Goal: Communication & Community: Participate in discussion

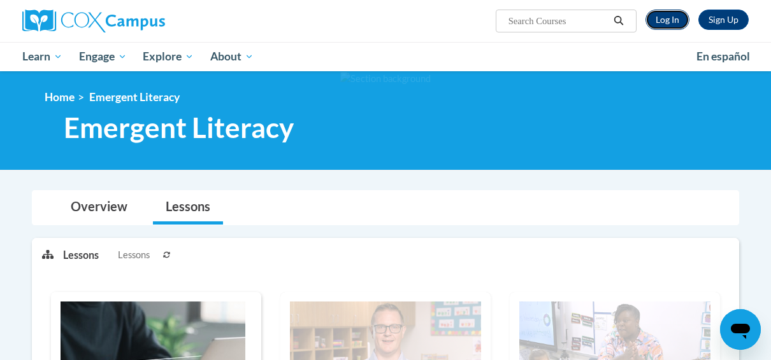
click at [667, 20] on link "Log In" at bounding box center [667, 20] width 44 height 20
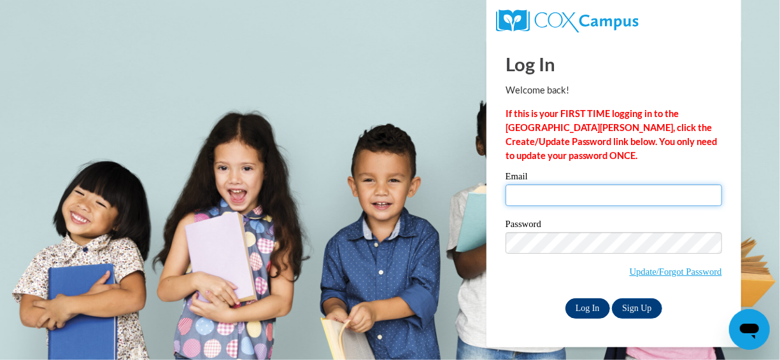
type input "drobinson@atlantaspeechschool.org"
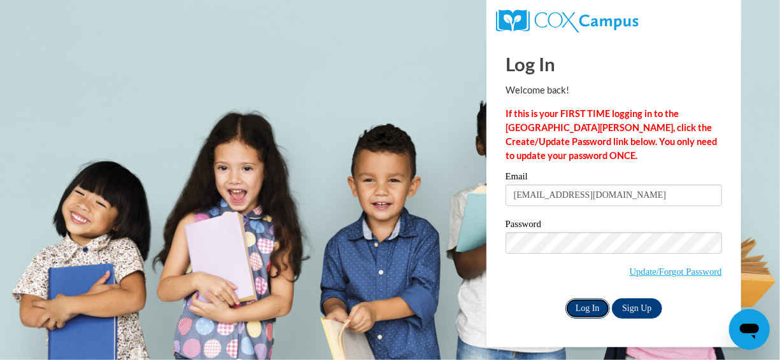
click at [581, 305] on input "Log In" at bounding box center [588, 309] width 45 height 20
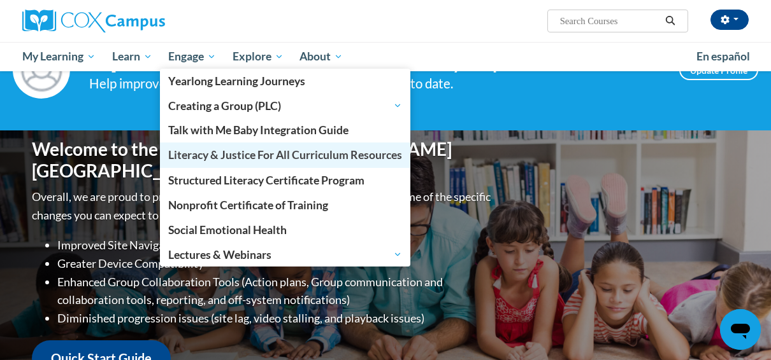
scroll to position [57, 0]
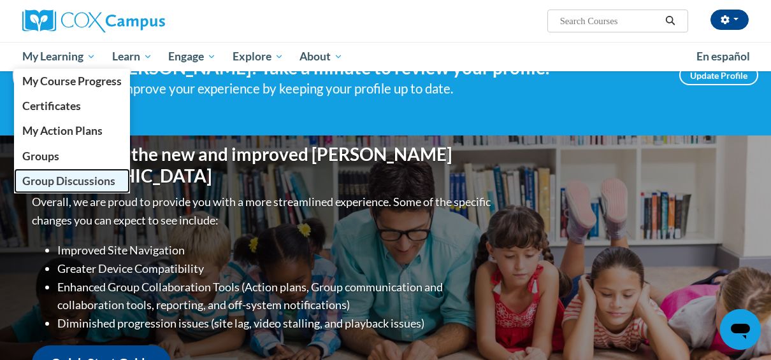
click at [49, 180] on span "Group Discussions" at bounding box center [68, 181] width 93 height 13
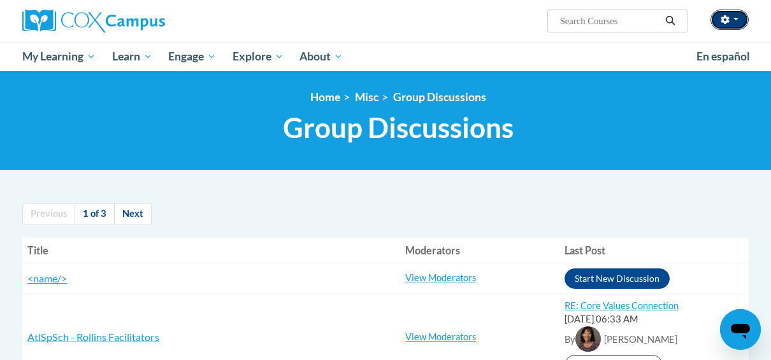
click at [730, 13] on button "button" at bounding box center [729, 20] width 38 height 20
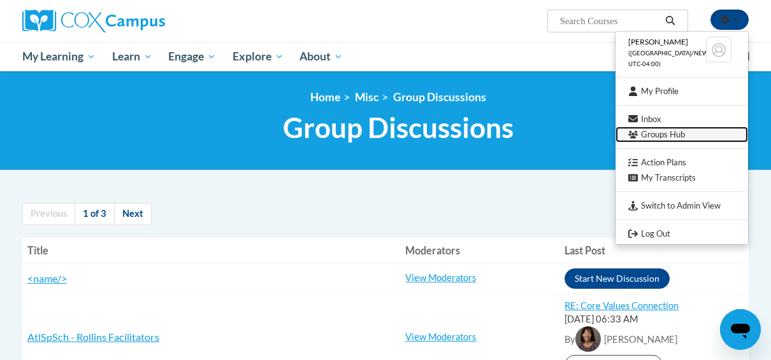
click at [658, 136] on link "Groups Hub" at bounding box center [681, 135] width 132 height 16
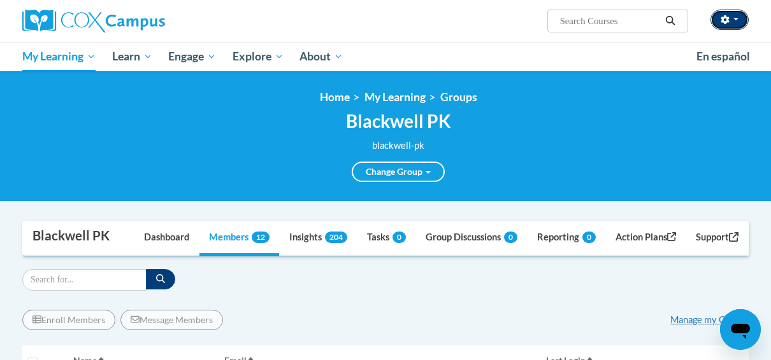
click at [734, 23] on button "button" at bounding box center [729, 20] width 38 height 20
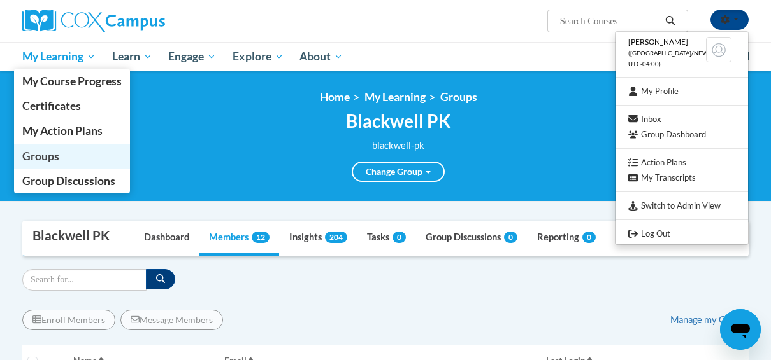
click at [55, 152] on span "Groups" at bounding box center [40, 156] width 37 height 13
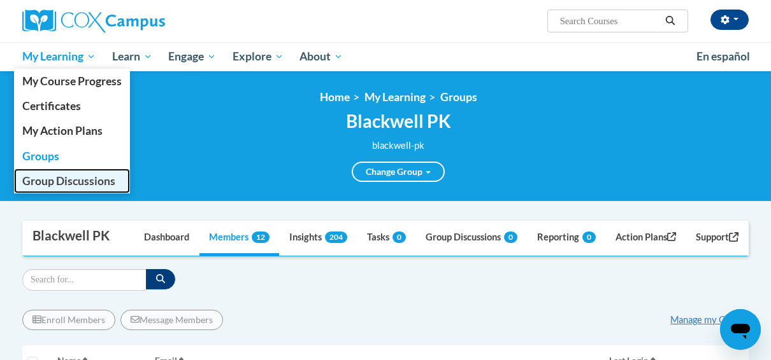
click at [67, 180] on span "Group Discussions" at bounding box center [68, 181] width 93 height 13
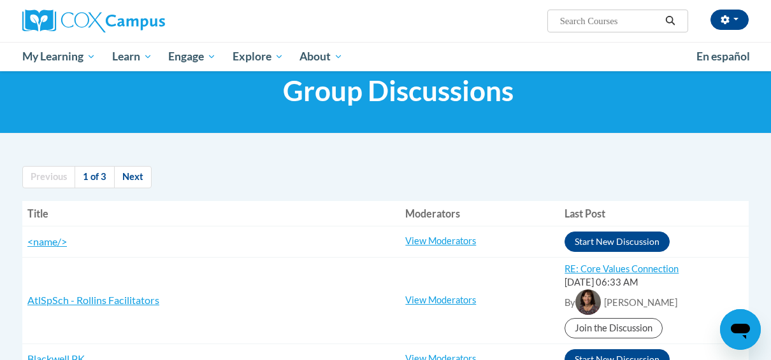
scroll to position [27, 0]
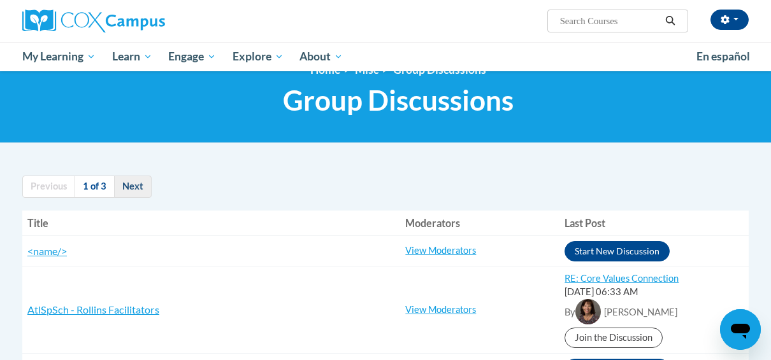
click at [132, 182] on link "Next" at bounding box center [133, 187] width 38 height 22
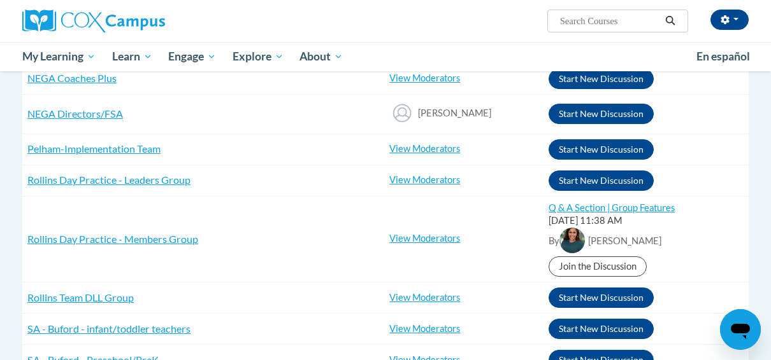
scroll to position [616, 0]
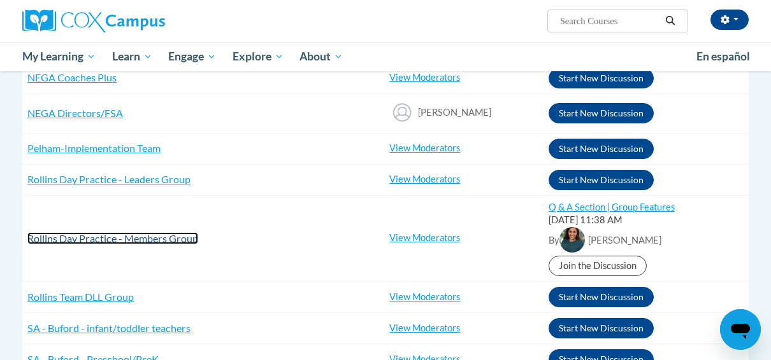
click at [108, 236] on span "Rollins Day Practice - Members Group" at bounding box center [112, 238] width 171 height 12
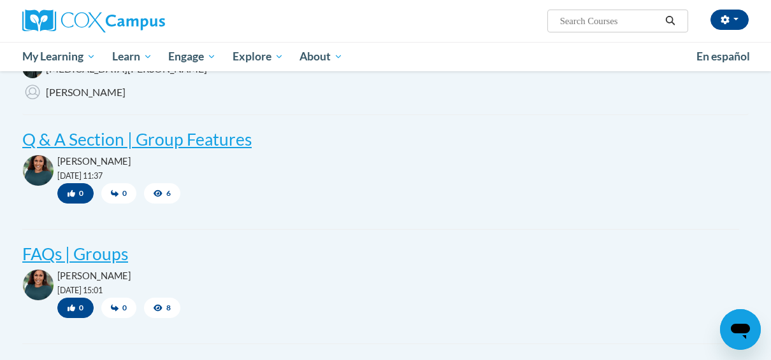
scroll to position [281, 0]
drag, startPoint x: 209, startPoint y: 238, endPoint x: 585, endPoint y: 148, distance: 387.0
click at [585, 148] on h2 "Q & A Section | Group Features" at bounding box center [381, 141] width 736 height 24
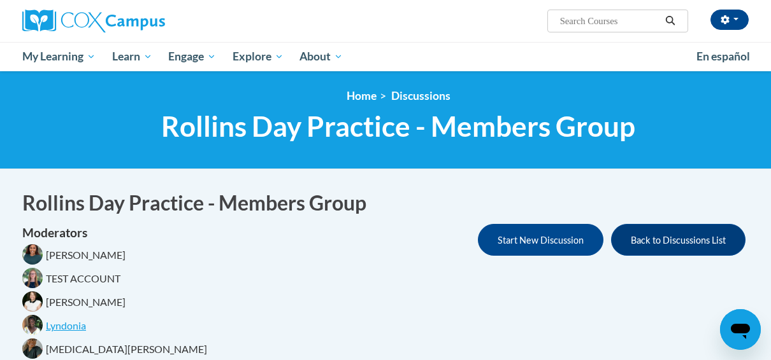
scroll to position [0, 0]
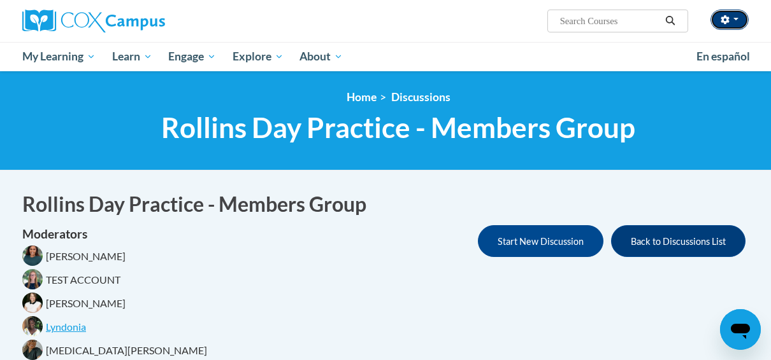
click at [733, 19] on span "button" at bounding box center [735, 19] width 5 height 3
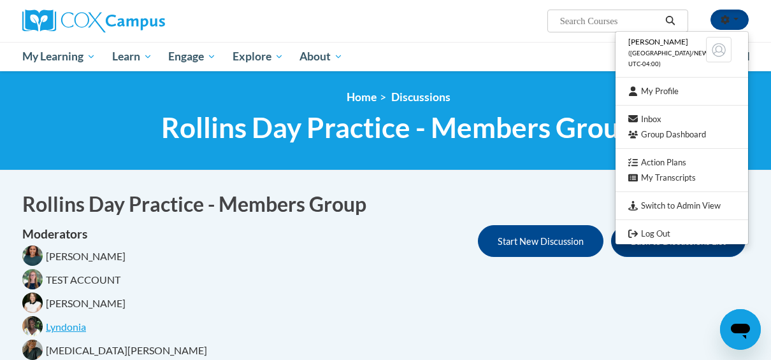
click at [546, 196] on h1 "Rollins Day Practice - Members Group" at bounding box center [385, 204] width 726 height 29
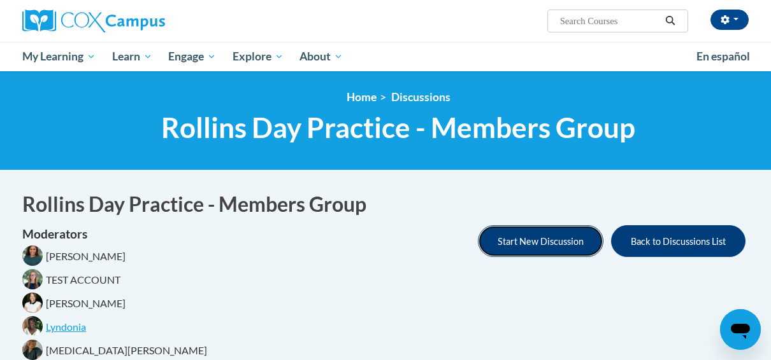
click at [556, 238] on button "Start New Discussion" at bounding box center [540, 241] width 125 height 32
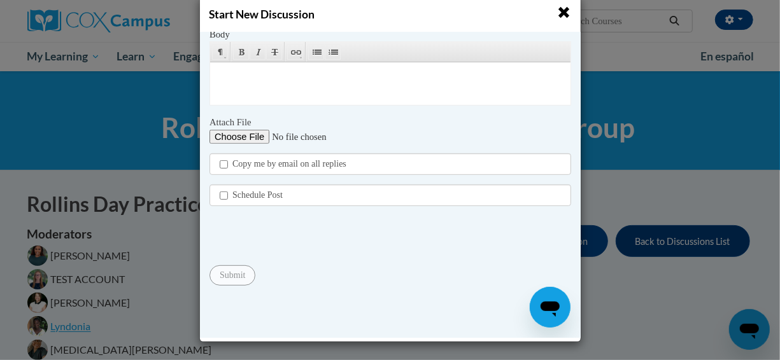
scroll to position [23, 0]
click at [560, 15] on span "button" at bounding box center [564, 12] width 13 height 13
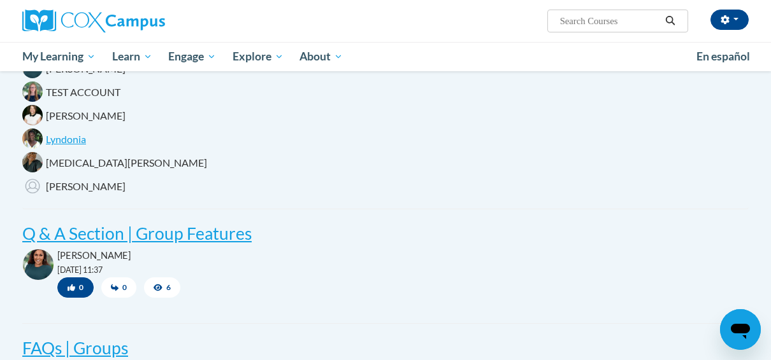
scroll to position [0, 0]
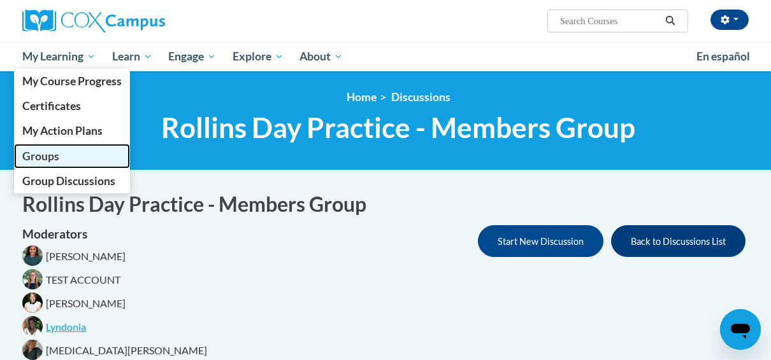
click at [49, 151] on span "Groups" at bounding box center [40, 156] width 37 height 13
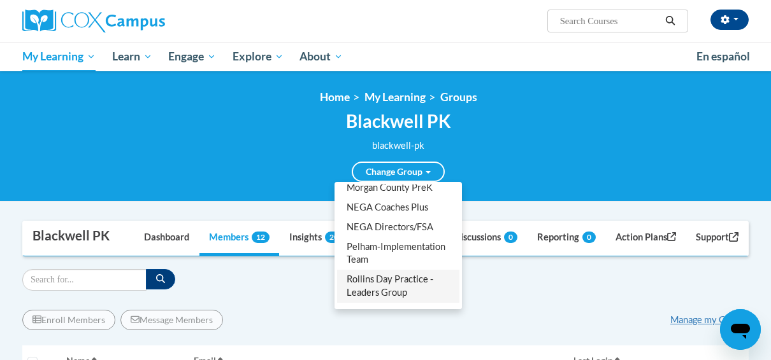
scroll to position [1083, 0]
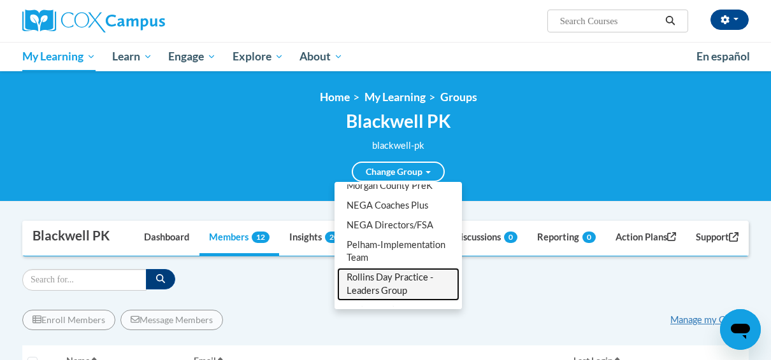
click at [397, 268] on link "Rollins Day Practice - Leaders Group" at bounding box center [398, 284] width 122 height 33
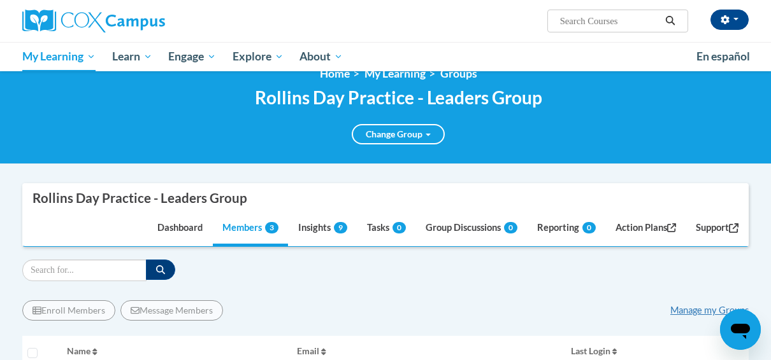
scroll to position [8, 0]
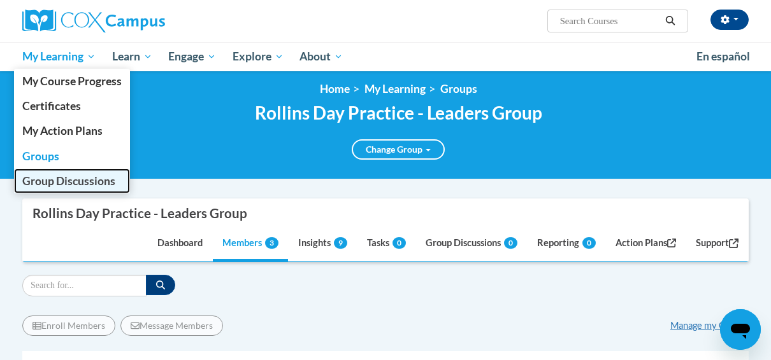
click at [53, 180] on span "Group Discussions" at bounding box center [68, 181] width 93 height 13
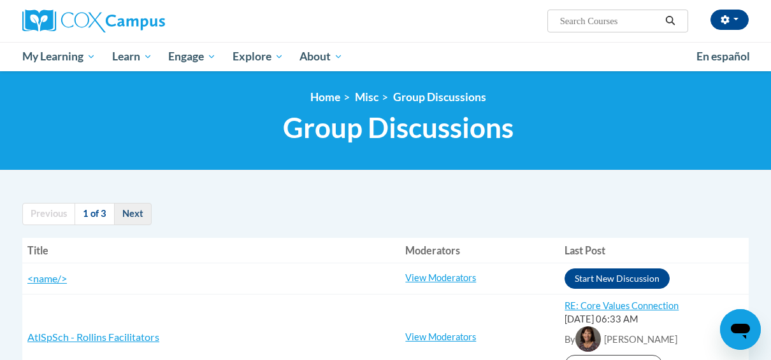
click at [127, 208] on link "Next" at bounding box center [133, 214] width 38 height 22
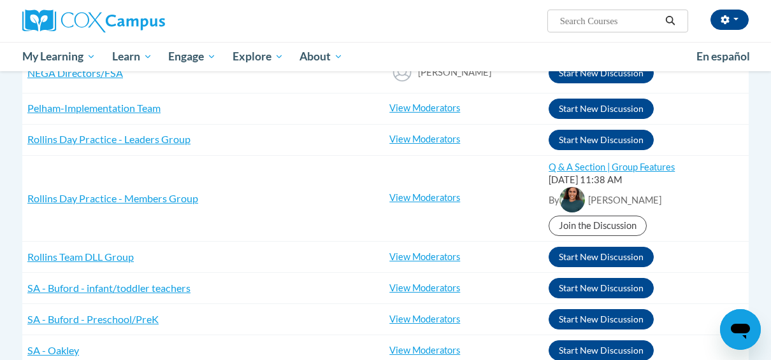
scroll to position [656, 0]
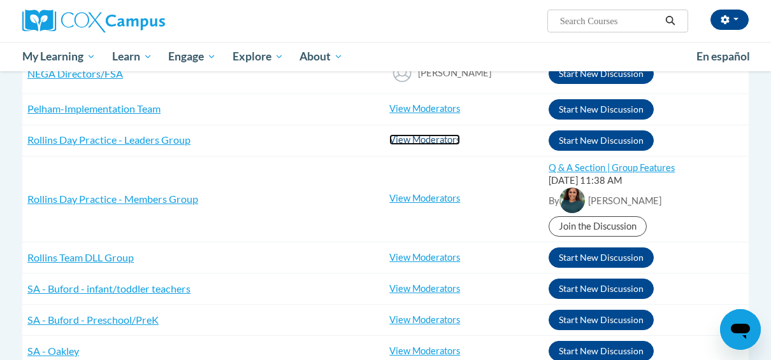
click at [402, 137] on link "View Moderators" at bounding box center [424, 139] width 71 height 11
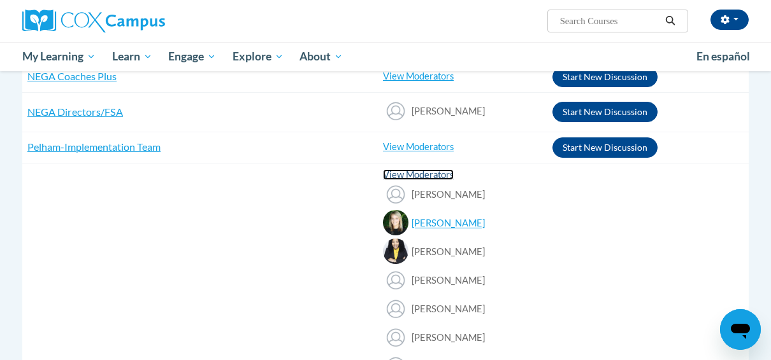
scroll to position [615, 0]
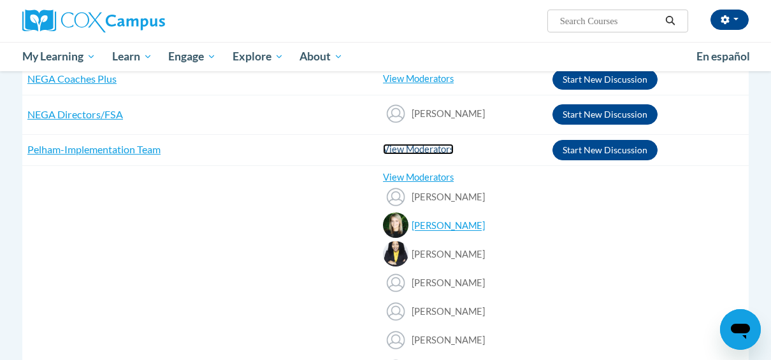
click at [404, 148] on link "View Moderators" at bounding box center [418, 149] width 71 height 11
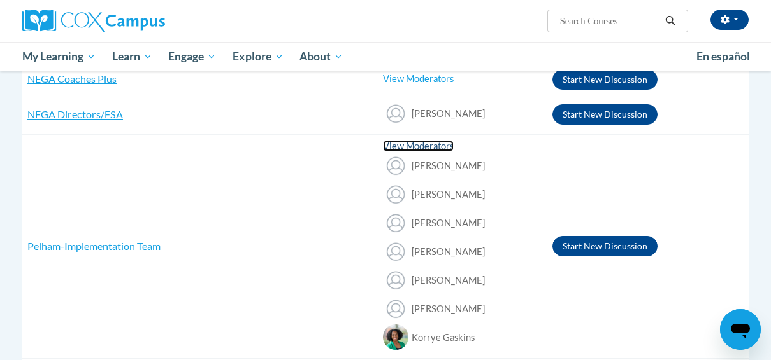
click at [397, 143] on link "View Moderators" at bounding box center [418, 146] width 71 height 11
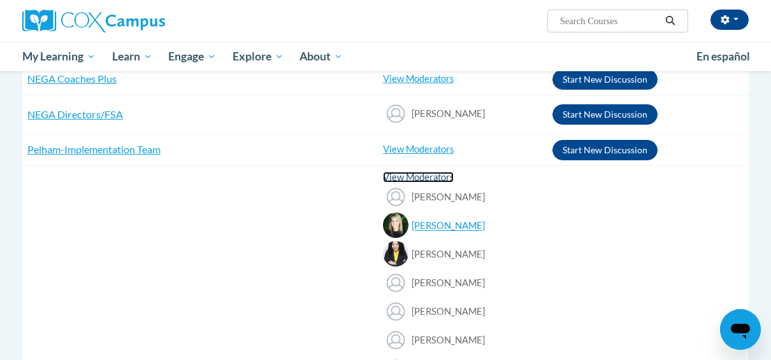
click at [399, 172] on link "View Moderators" at bounding box center [418, 177] width 71 height 11
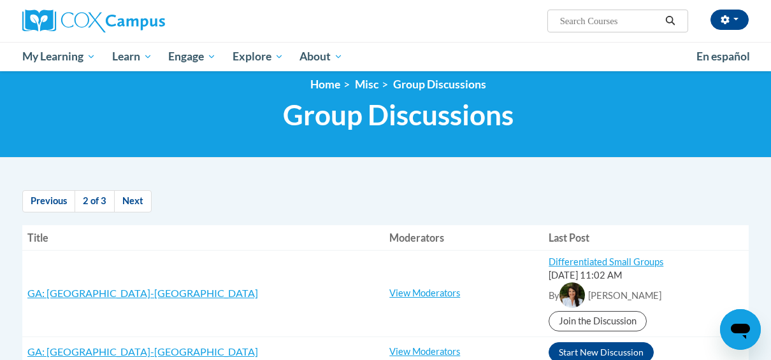
scroll to position [0, 0]
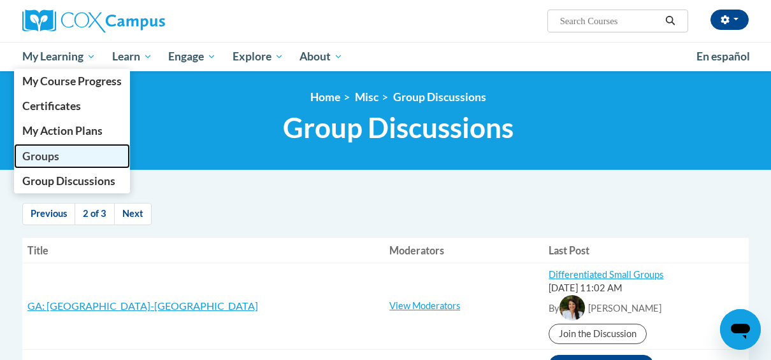
click at [50, 150] on span "Groups" at bounding box center [40, 156] width 37 height 13
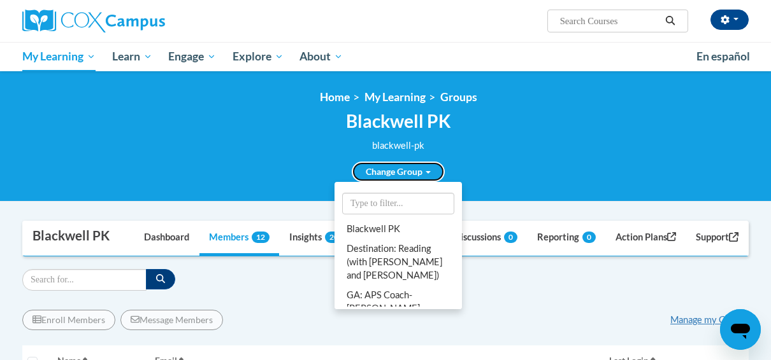
click at [391, 171] on link "Change Group" at bounding box center [398, 172] width 93 height 20
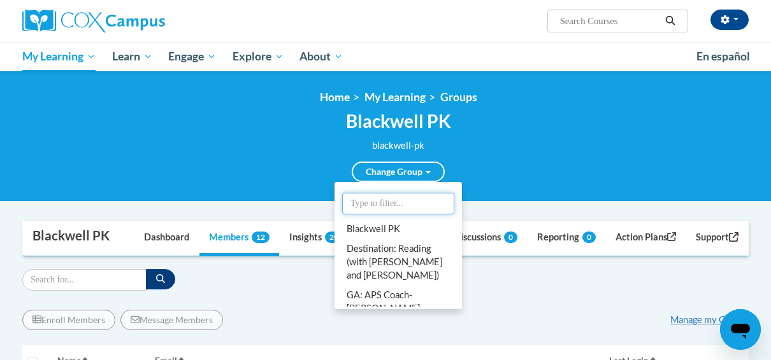
click at [366, 202] on input "text" at bounding box center [398, 204] width 112 height 22
type input "r"
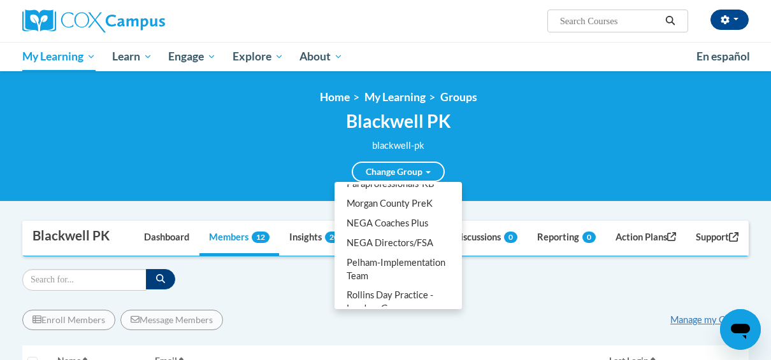
scroll to position [1049, 0]
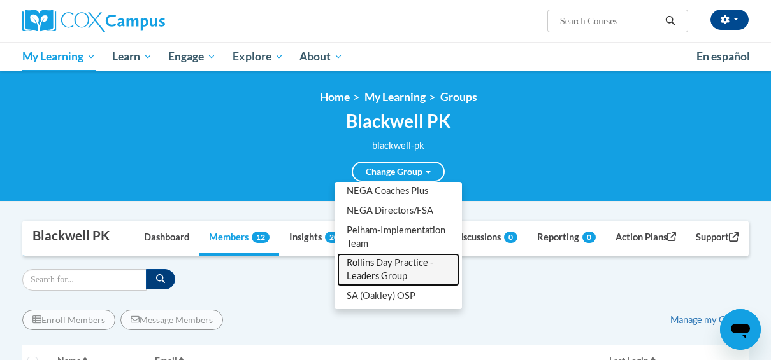
click at [373, 258] on link "Rollins Day Practice - Leaders Group" at bounding box center [398, 269] width 122 height 33
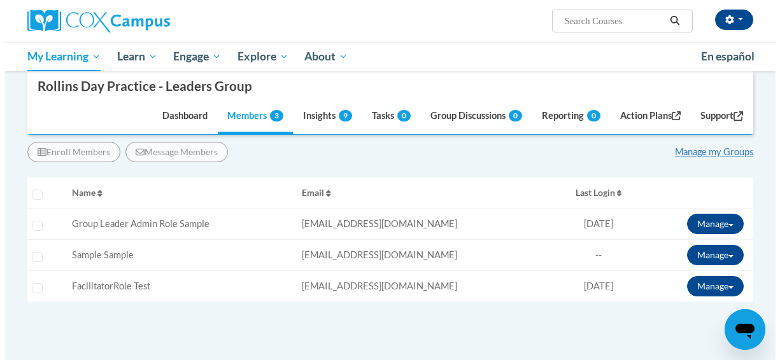
scroll to position [182, 0]
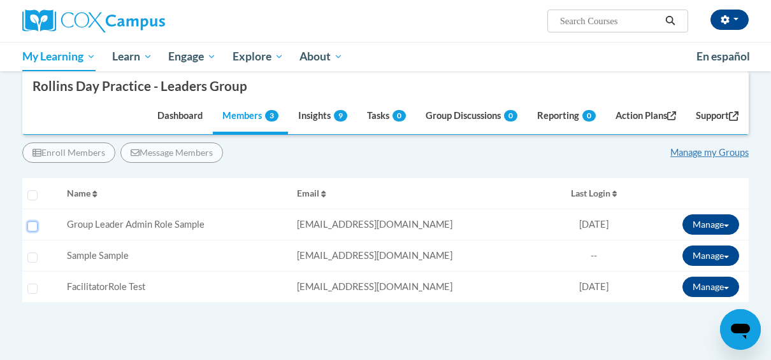
click at [33, 225] on input "Select learner" at bounding box center [32, 227] width 10 height 10
checkbox input "true"
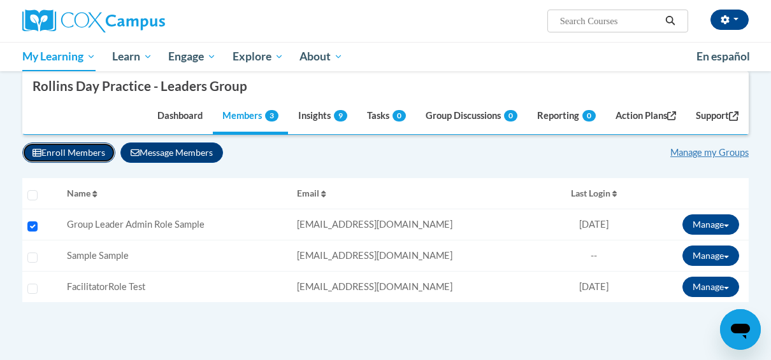
click at [78, 148] on button "Enroll Members" at bounding box center [68, 153] width 93 height 20
select select
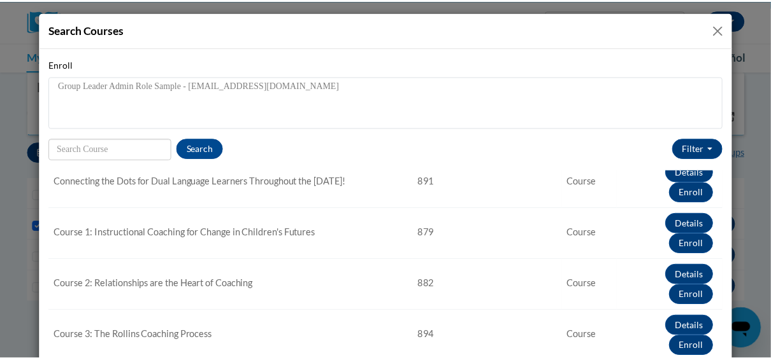
scroll to position [246, 0]
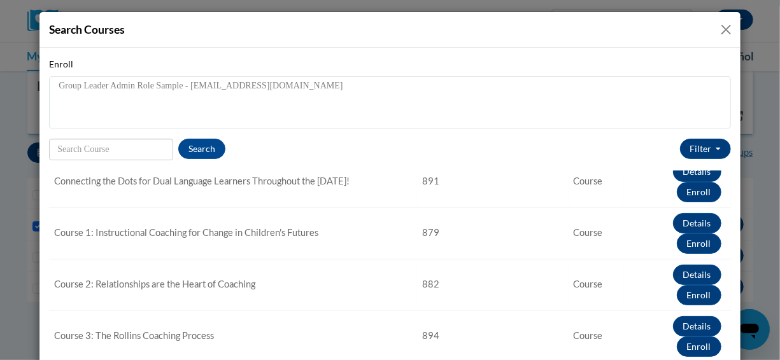
click at [718, 29] on button "Close" at bounding box center [726, 30] width 16 height 16
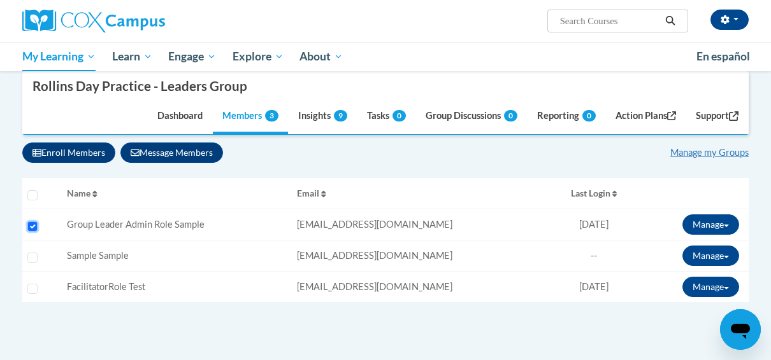
click at [33, 223] on input "Select learner" at bounding box center [32, 227] width 10 height 10
checkbox input "false"
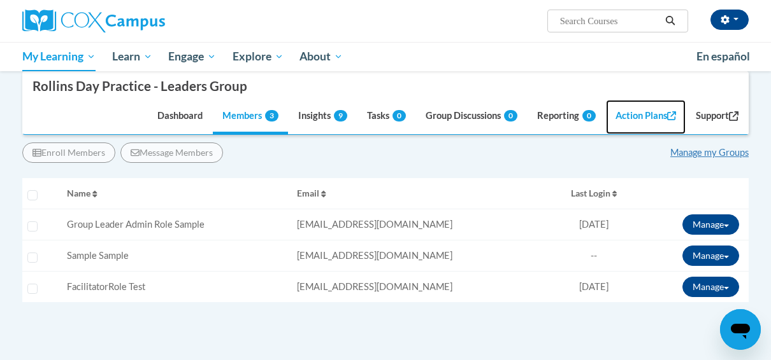
click at [623, 115] on link "Action Plans" at bounding box center [646, 118] width 80 height 34
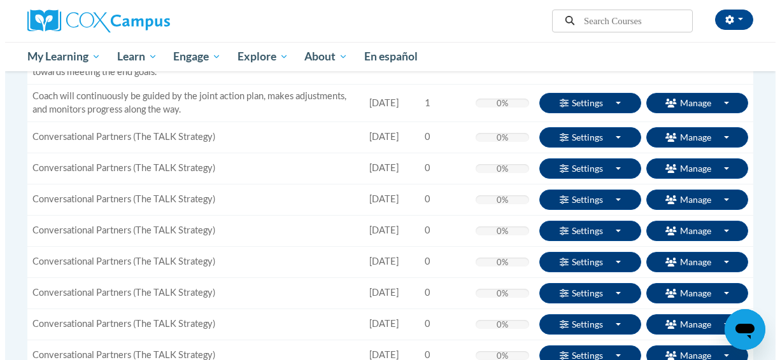
scroll to position [608, 0]
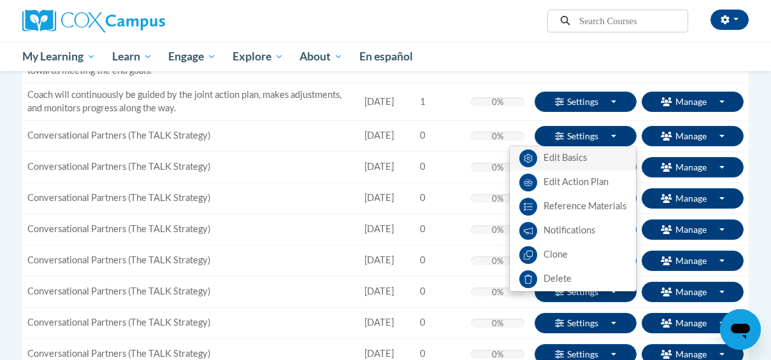
click at [569, 157] on link "Edit Basics" at bounding box center [572, 158] width 126 height 24
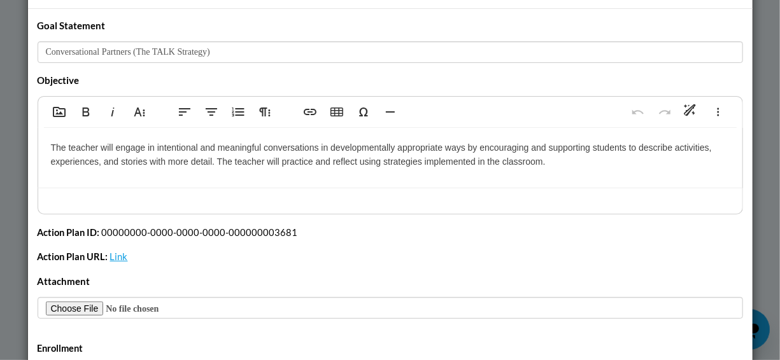
scroll to position [38, 0]
click at [115, 255] on link "Link" at bounding box center [119, 257] width 18 height 11
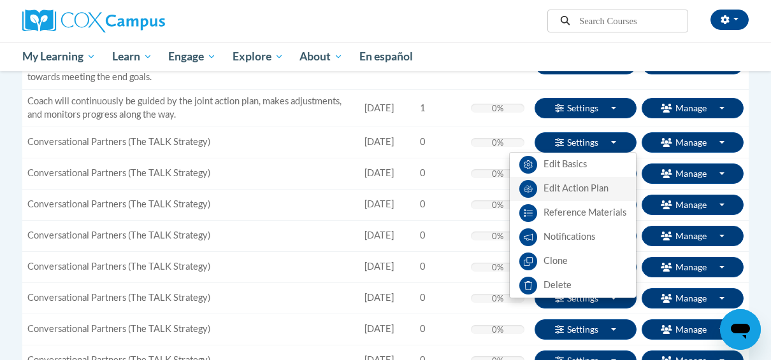
click at [564, 190] on link "Edit Action Plan" at bounding box center [572, 189] width 126 height 24
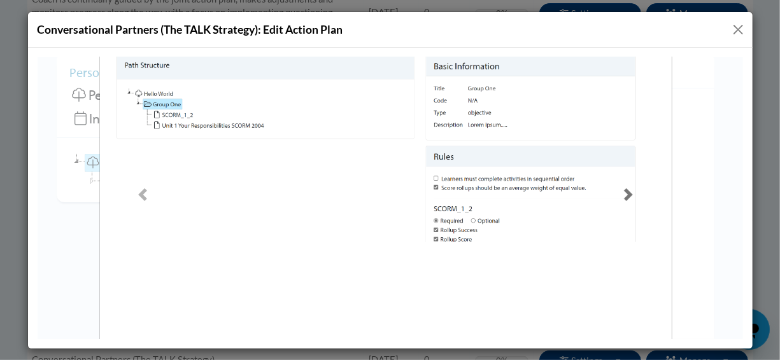
scroll to position [66, 0]
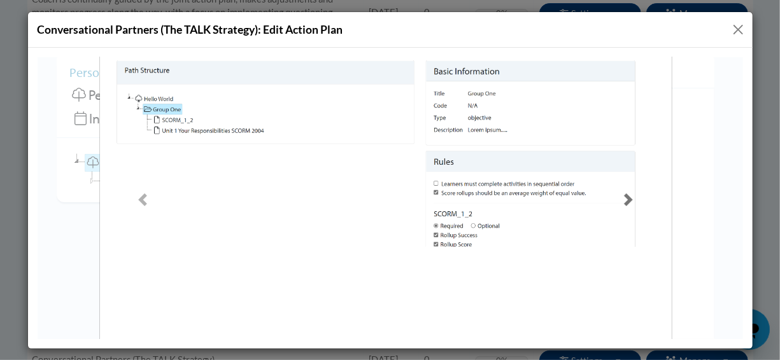
click at [625, 201] on span at bounding box center [628, 199] width 13 height 13
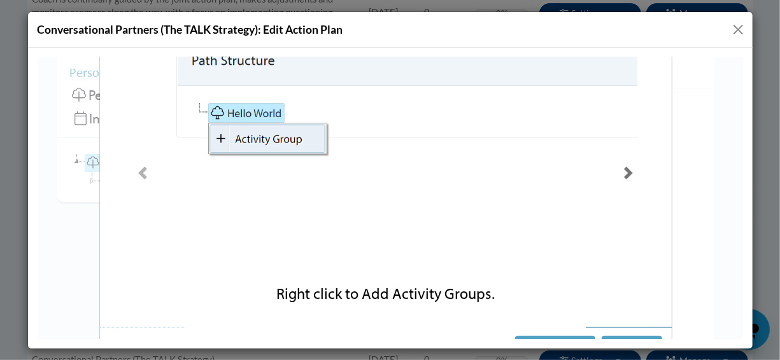
scroll to position [83, 0]
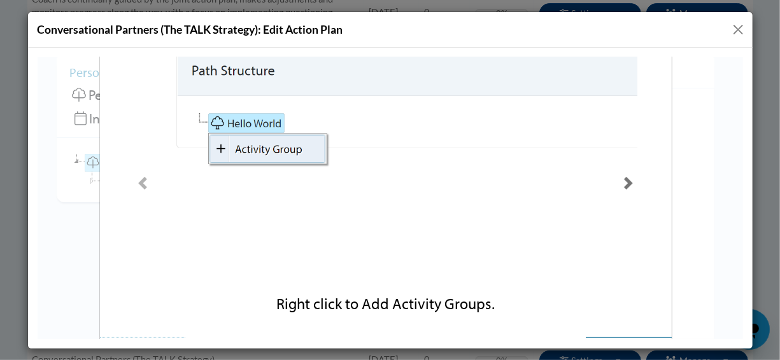
click at [623, 184] on span at bounding box center [628, 182] width 13 height 13
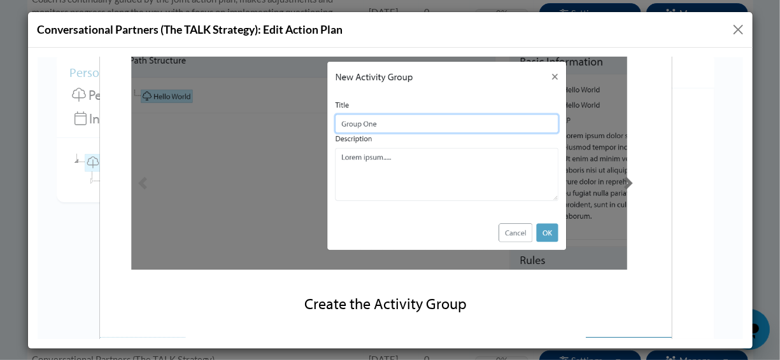
click at [625, 182] on span at bounding box center [628, 182] width 13 height 13
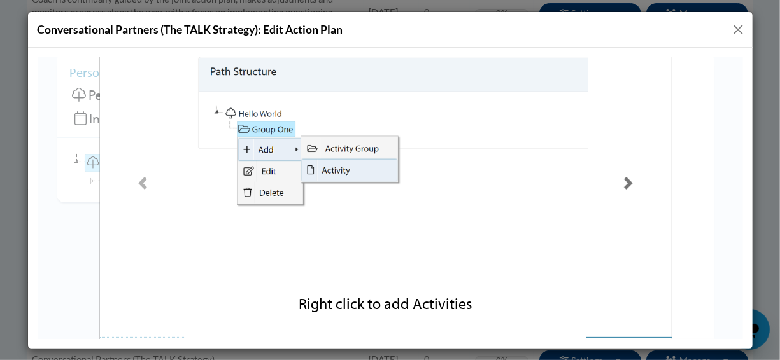
click at [625, 182] on span at bounding box center [628, 182] width 13 height 13
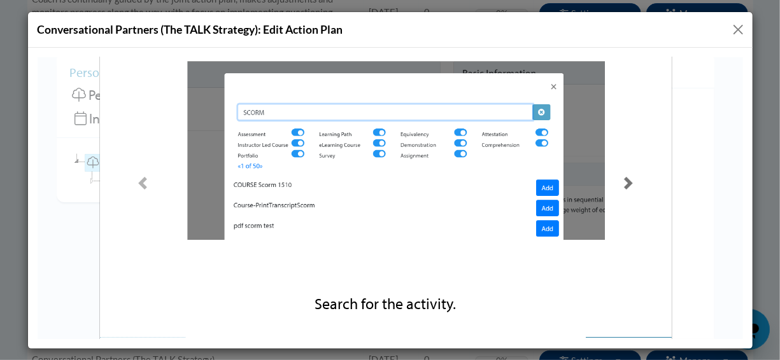
click at [625, 182] on span at bounding box center [628, 182] width 13 height 13
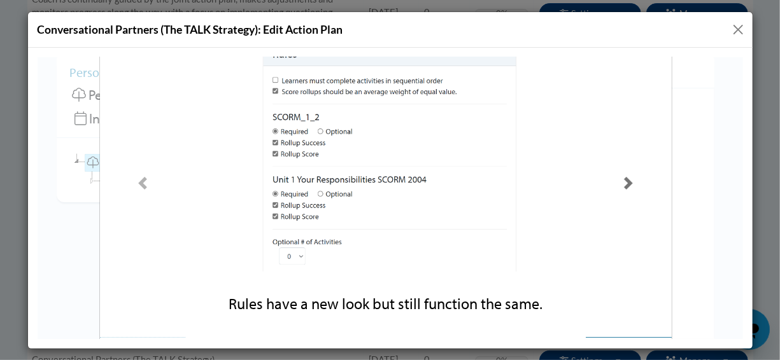
click at [625, 182] on span at bounding box center [628, 182] width 13 height 13
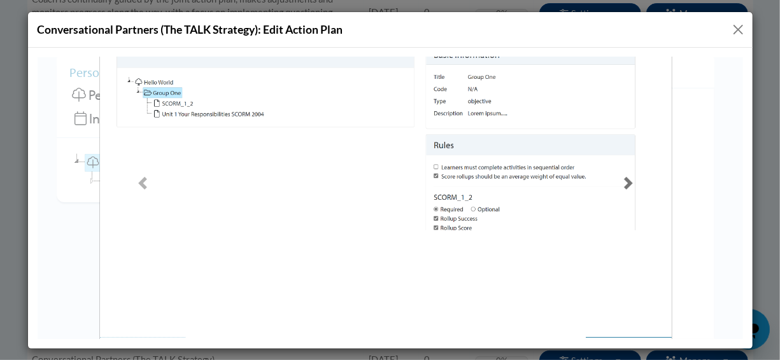
click at [625, 182] on span at bounding box center [628, 182] width 13 height 13
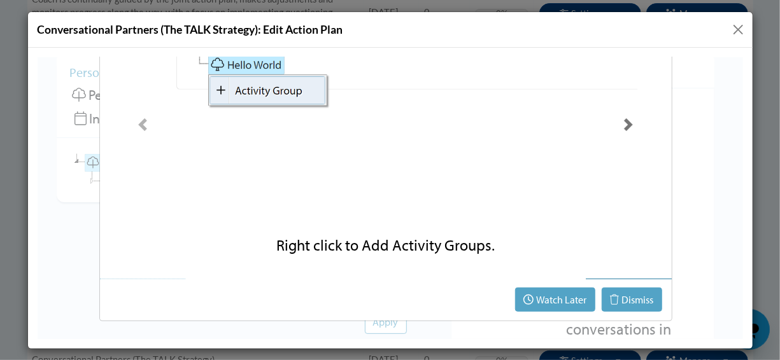
scroll to position [0, 0]
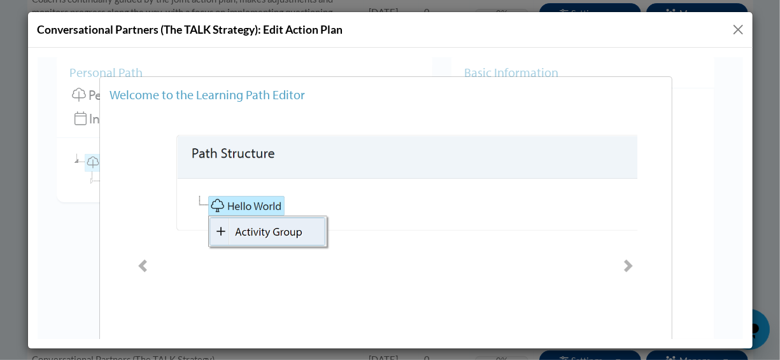
click at [736, 27] on button "Close" at bounding box center [738, 30] width 16 height 16
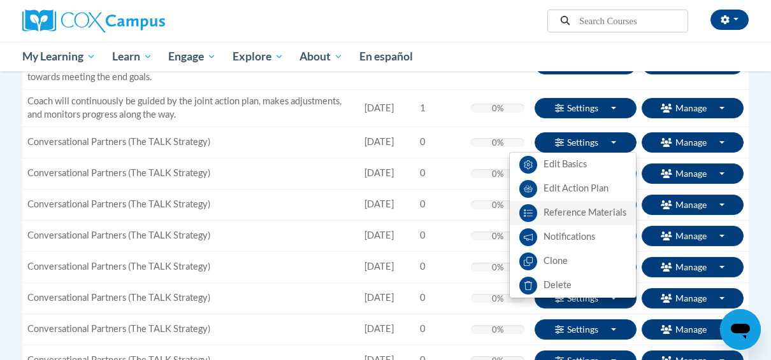
click at [566, 210] on link "Reference Materials" at bounding box center [572, 213] width 126 height 24
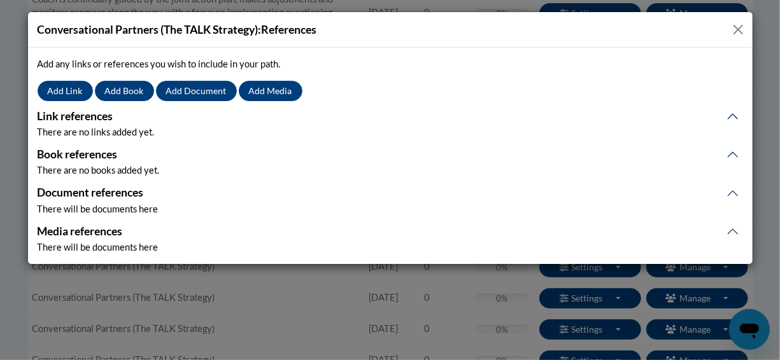
click at [733, 115] on button "Link references" at bounding box center [391, 117] width 706 height 18
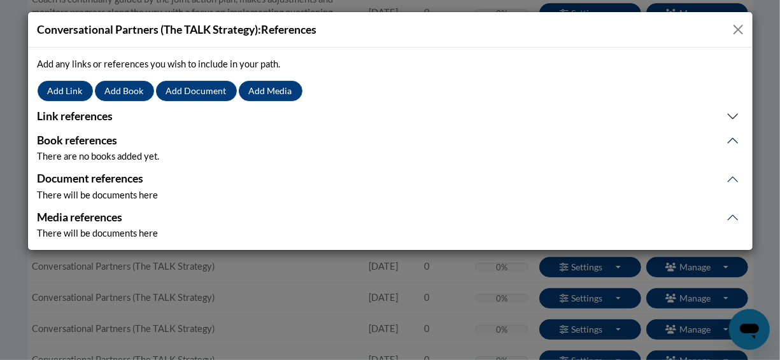
click at [733, 115] on button "Link references" at bounding box center [391, 117] width 706 height 18
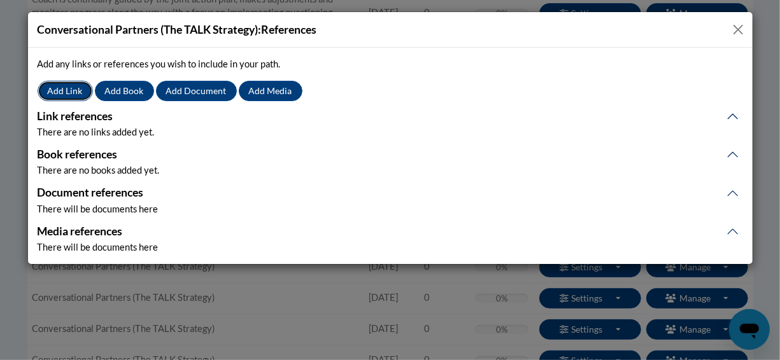
click at [58, 94] on button "Add Link" at bounding box center [65, 91] width 55 height 20
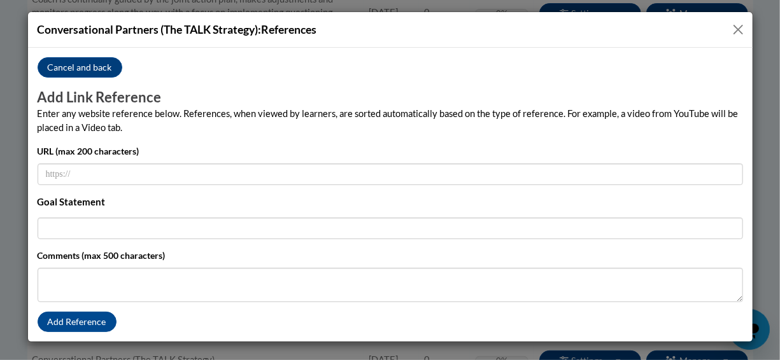
click at [741, 25] on button "Close" at bounding box center [738, 30] width 16 height 16
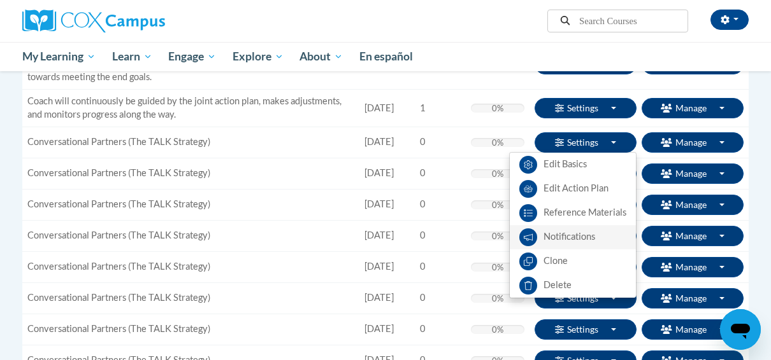
click at [559, 242] on link "Notifications" at bounding box center [572, 237] width 126 height 24
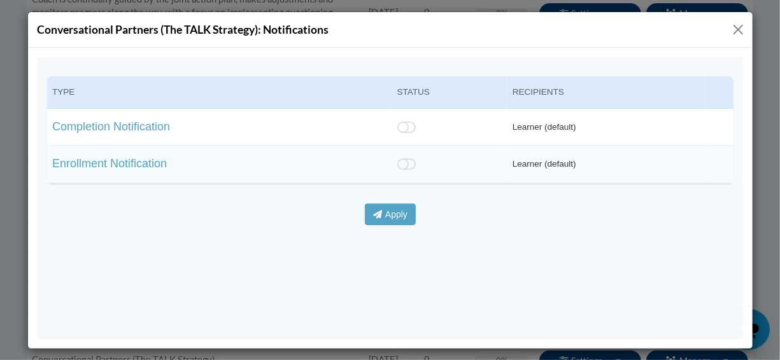
click at [738, 29] on button "Close" at bounding box center [738, 30] width 16 height 16
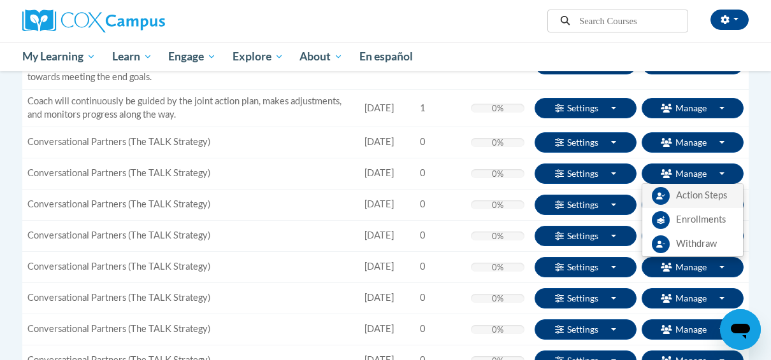
click at [702, 194] on span "Action Steps" at bounding box center [701, 195] width 51 height 13
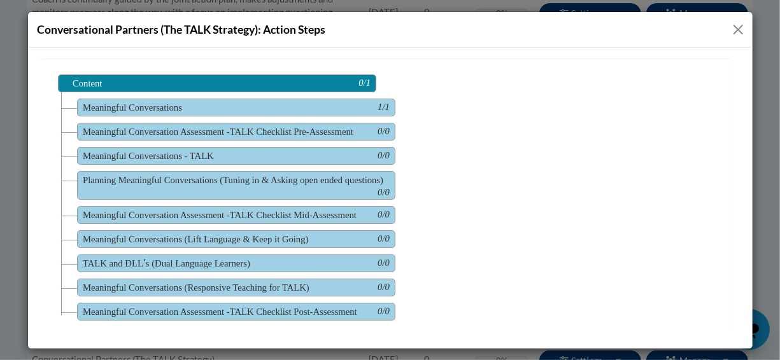
click at [211, 106] on span "Meaningful Conversations 1/1" at bounding box center [235, 107] width 318 height 18
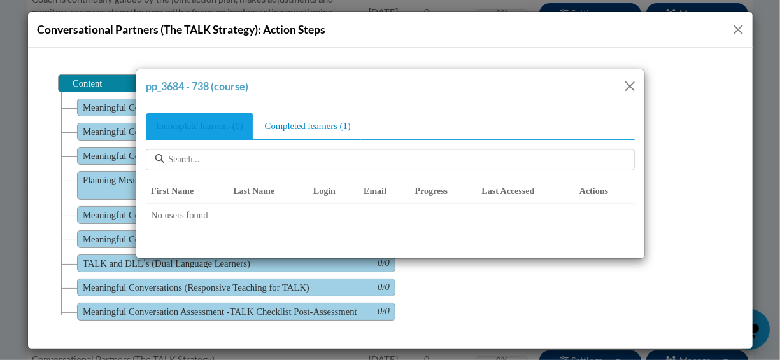
click at [625, 81] on button "Close" at bounding box center [630, 86] width 16 height 16
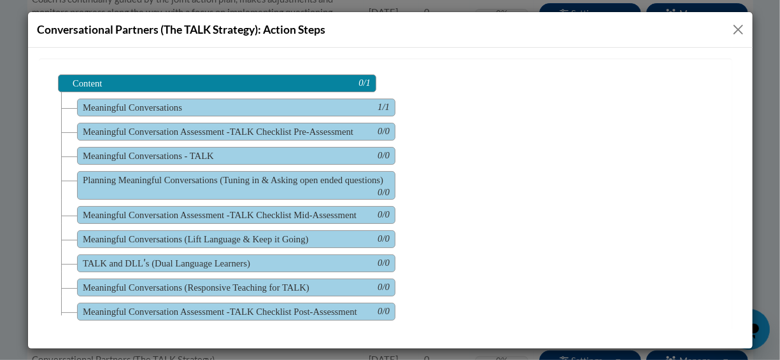
click at [740, 25] on button "Close" at bounding box center [738, 30] width 16 height 16
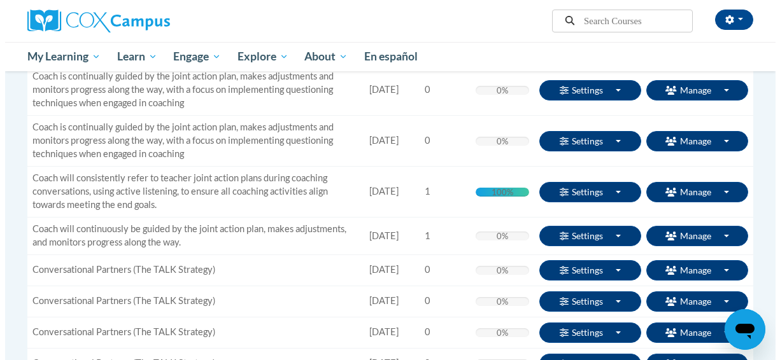
scroll to position [473, 0]
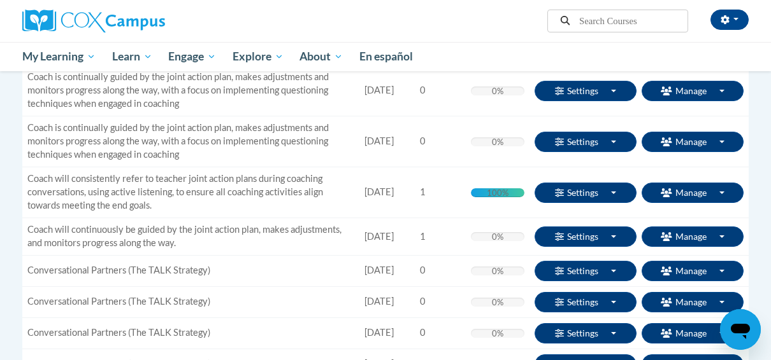
click at [271, 131] on td "Coach is continually guided by the joint action plan, makes adjustments and mon…" at bounding box center [190, 142] width 337 height 51
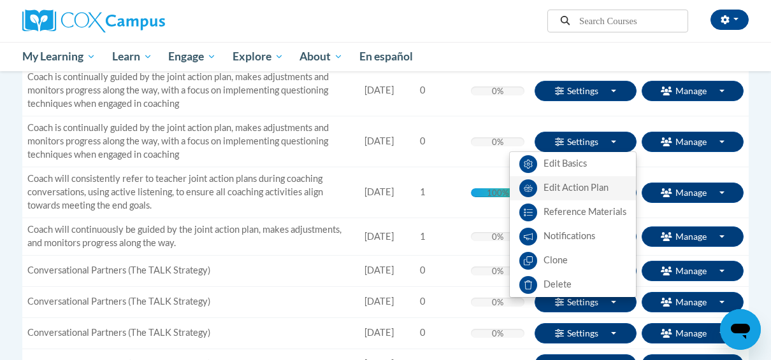
click at [566, 183] on link "Edit Action Plan" at bounding box center [572, 188] width 126 height 24
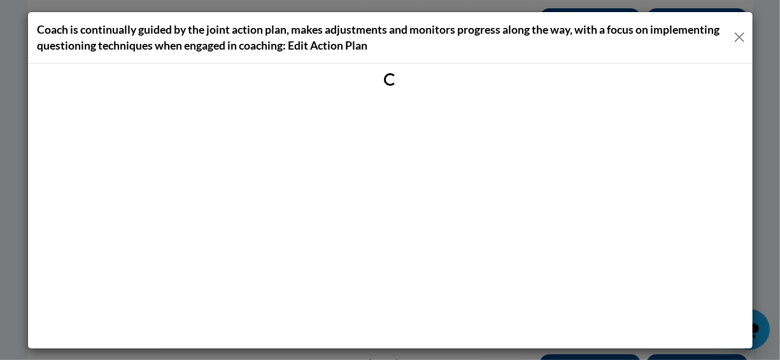
scroll to position [0, 0]
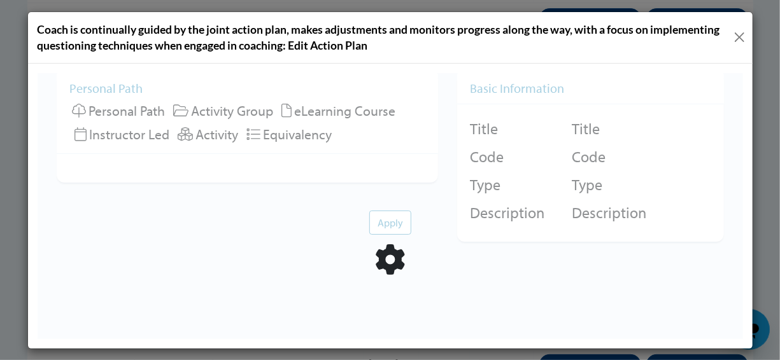
click at [741, 35] on button "Close" at bounding box center [739, 37] width 13 height 16
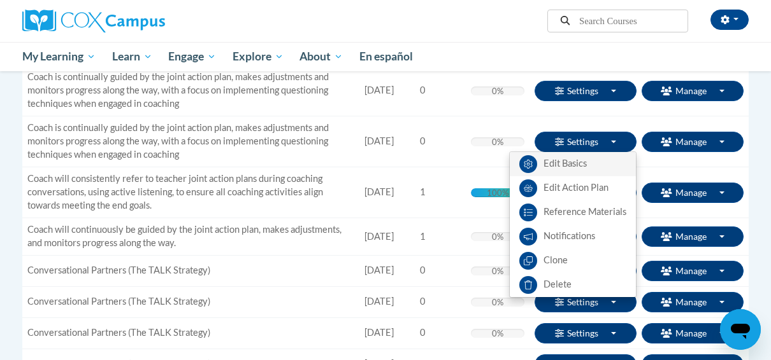
click at [555, 165] on link "Edit Basics" at bounding box center [572, 164] width 126 height 24
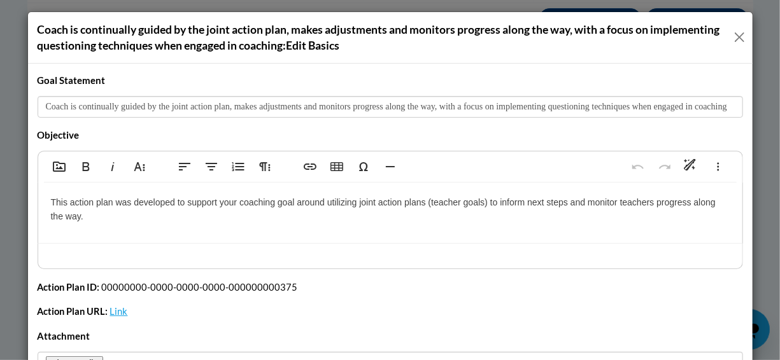
click at [735, 39] on button "Close" at bounding box center [739, 37] width 13 height 16
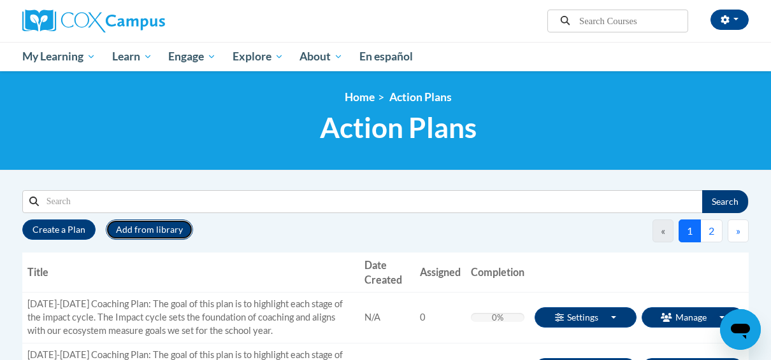
click at [133, 232] on button "Add from library" at bounding box center [149, 230] width 87 height 20
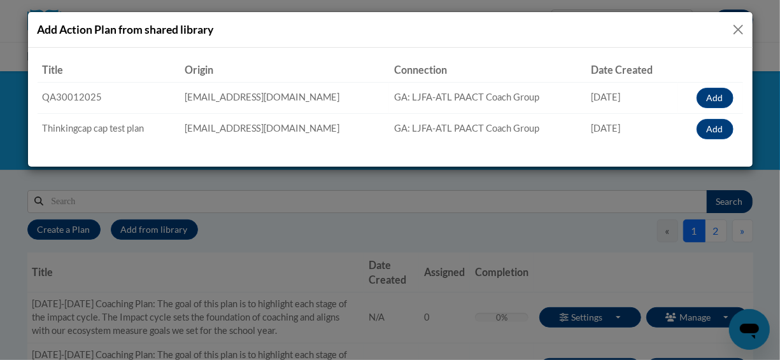
click at [741, 27] on button "Close" at bounding box center [738, 30] width 16 height 16
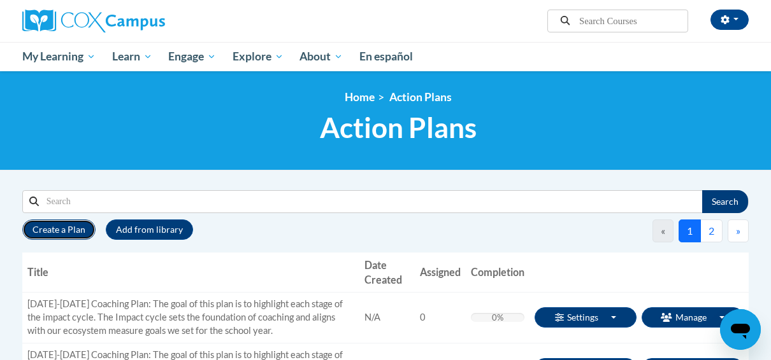
click at [65, 228] on button "Create a Plan" at bounding box center [58, 230] width 73 height 20
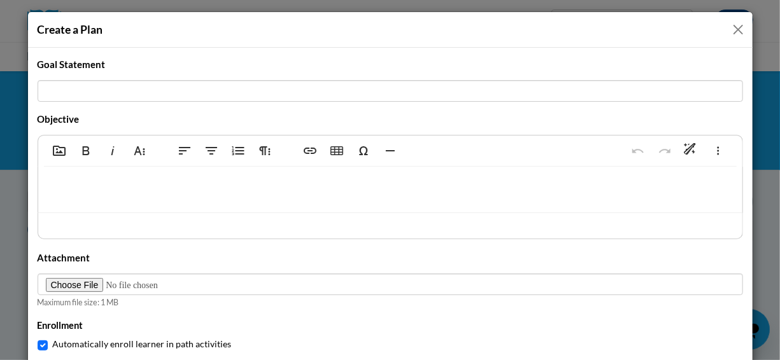
click at [736, 30] on button "Close" at bounding box center [738, 30] width 16 height 16
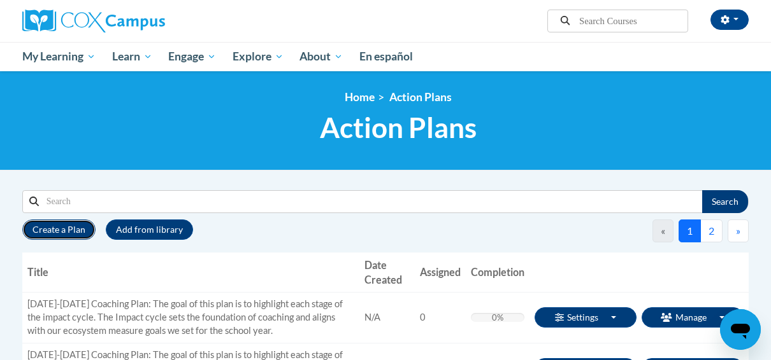
click at [54, 232] on button "Create a Plan" at bounding box center [58, 230] width 73 height 20
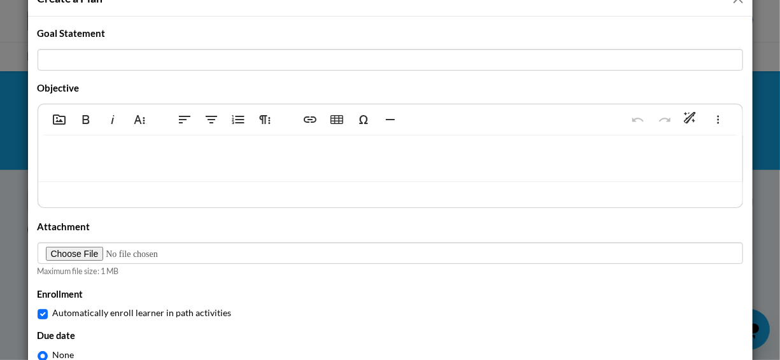
scroll to position [32, 0]
click at [52, 121] on icon "button" at bounding box center [59, 118] width 15 height 15
click at [53, 115] on icon "button" at bounding box center [59, 119] width 13 height 10
click at [711, 118] on icon "button" at bounding box center [718, 118] width 15 height 15
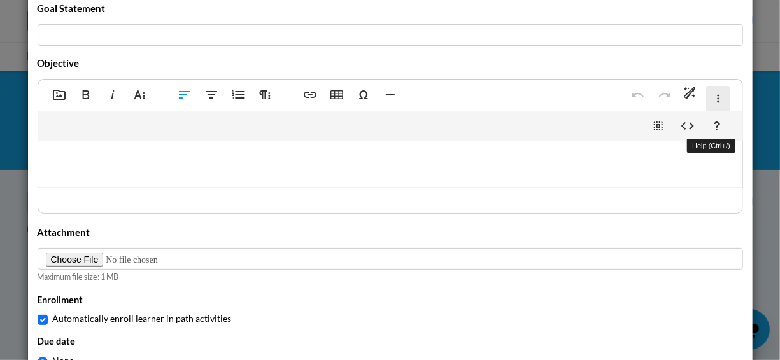
scroll to position [62, 0]
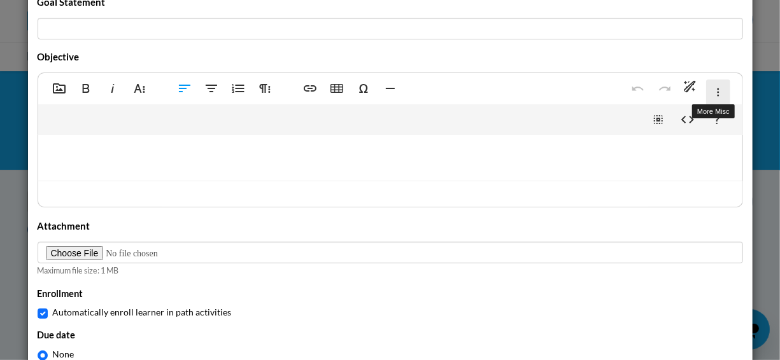
click at [713, 93] on icon "button" at bounding box center [718, 92] width 15 height 15
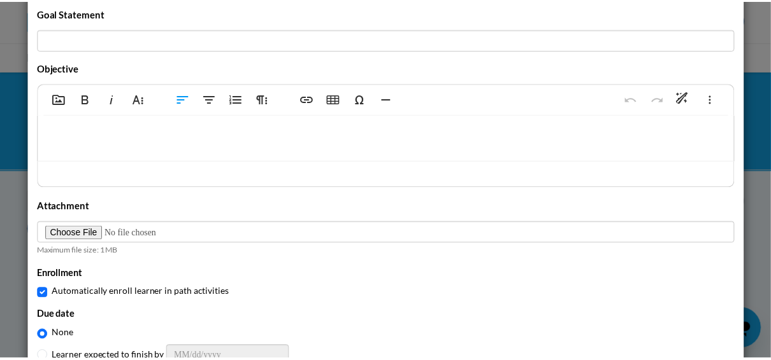
scroll to position [0, 0]
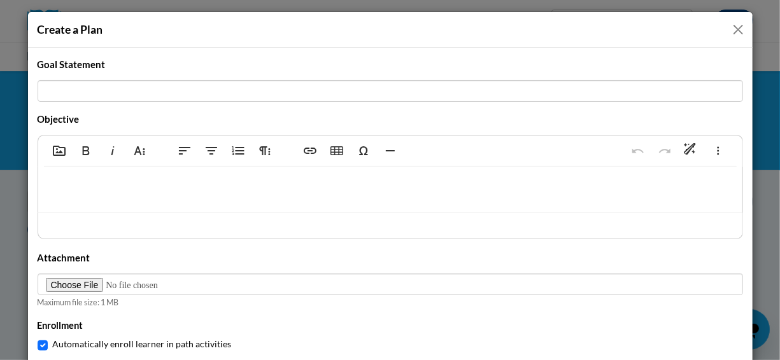
click at [735, 27] on button "Close" at bounding box center [738, 30] width 16 height 16
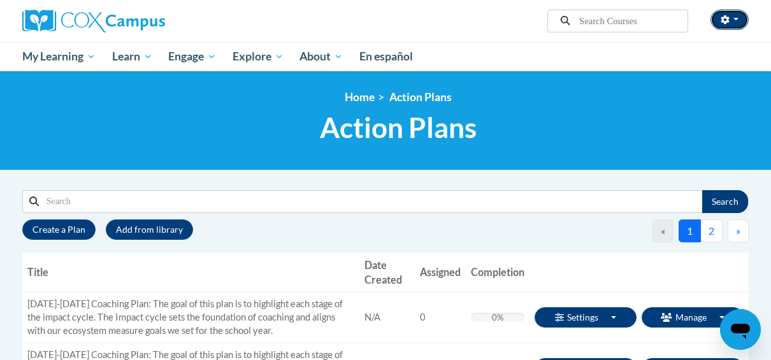
click at [732, 17] on button "button" at bounding box center [729, 20] width 38 height 20
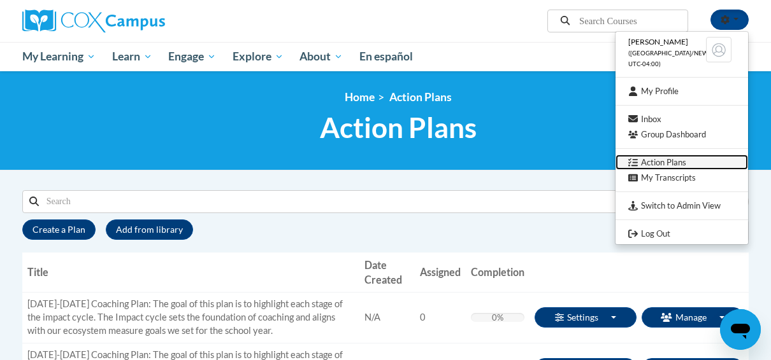
click at [653, 160] on link "Action Plans" at bounding box center [681, 163] width 132 height 16
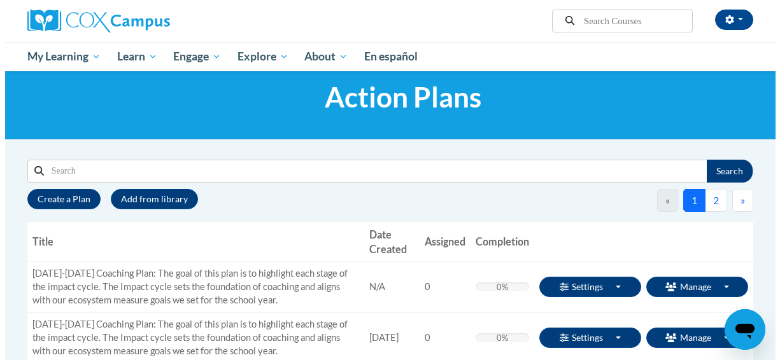
scroll to position [31, 0]
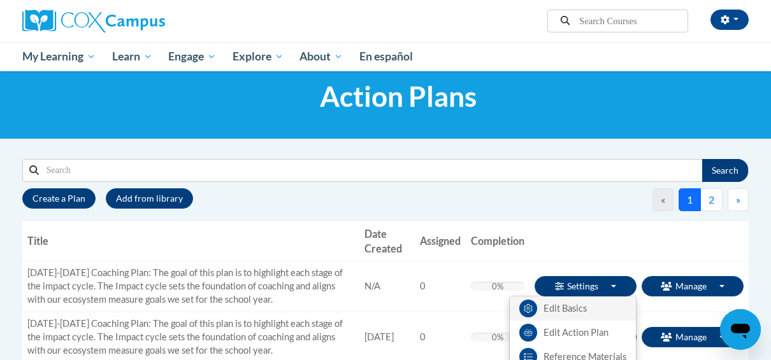
click at [576, 305] on link "Edit Basics" at bounding box center [572, 309] width 126 height 24
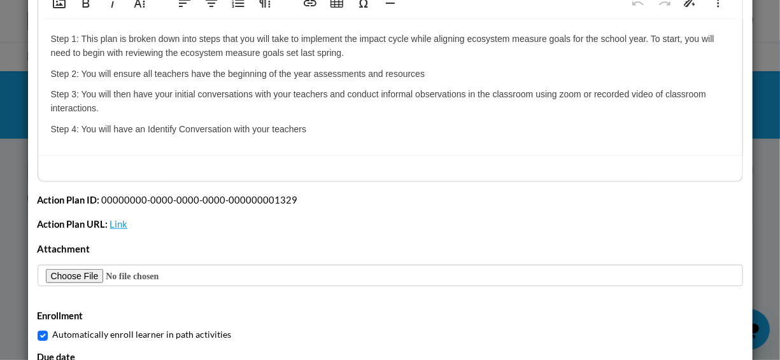
scroll to position [164, 0]
click at [111, 224] on link "Link" at bounding box center [119, 223] width 18 height 11
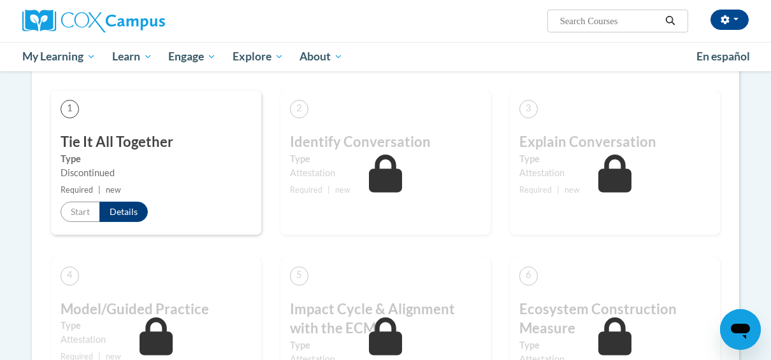
scroll to position [374, 0]
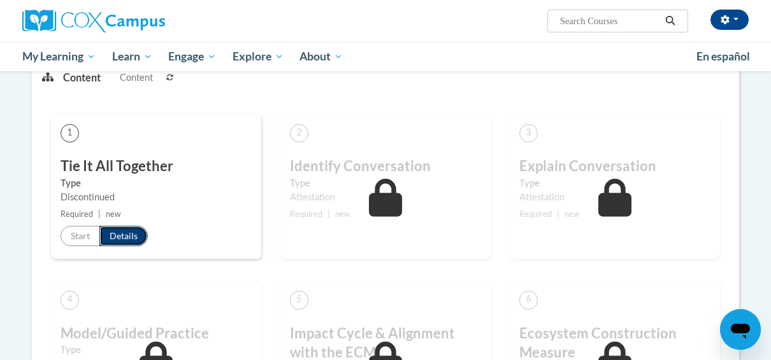
click at [118, 234] on button "Details" at bounding box center [123, 236] width 48 height 20
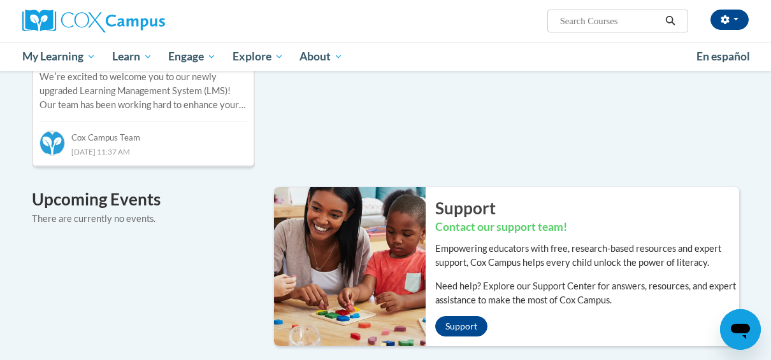
scroll to position [739, 0]
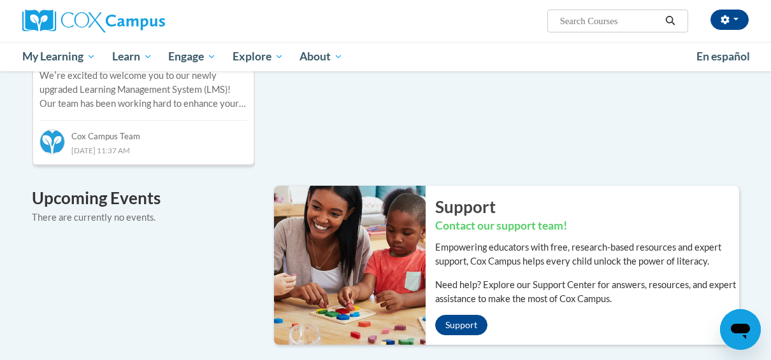
click at [272, 231] on div "Support Contact our support team! Empowering educators with free, research-base…" at bounding box center [506, 267] width 484 height 163
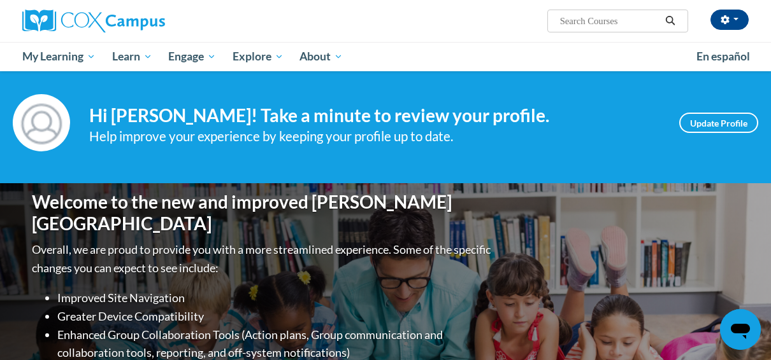
scroll to position [0, 0]
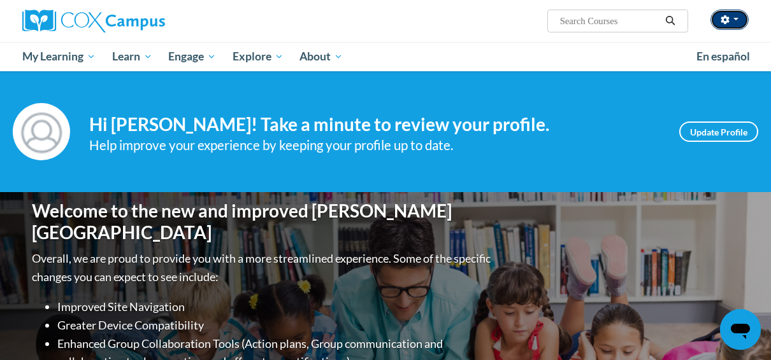
click at [736, 20] on span "button" at bounding box center [735, 19] width 5 height 3
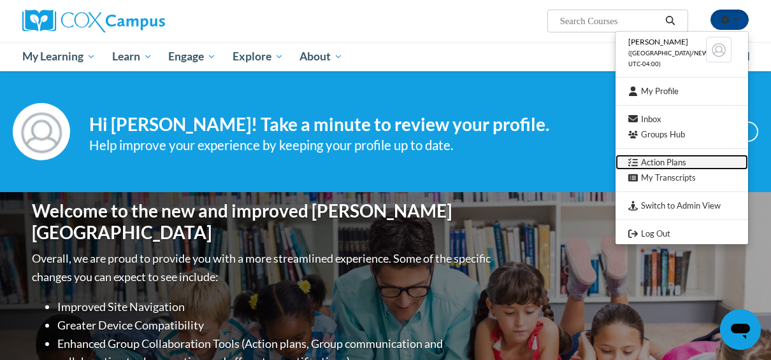
click at [655, 162] on link "Action Plans" at bounding box center [681, 163] width 132 height 16
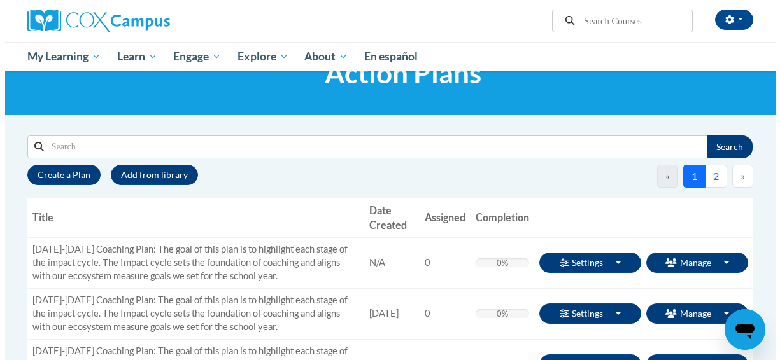
scroll to position [62, 0]
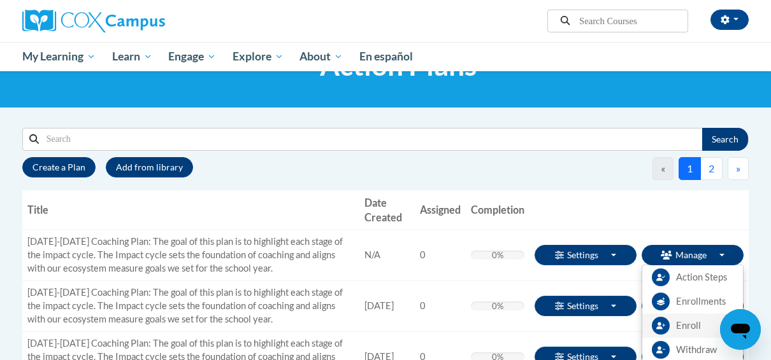
click at [682, 327] on span "Enroll" at bounding box center [688, 326] width 25 height 13
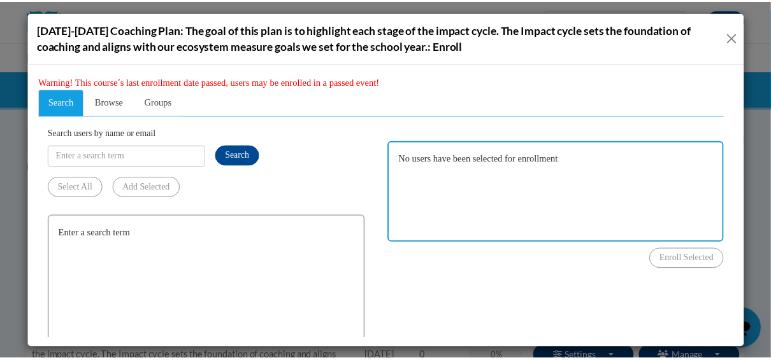
scroll to position [0, 0]
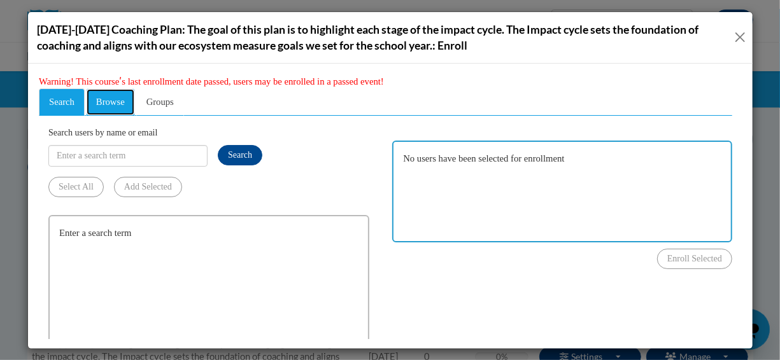
click at [121, 108] on link "Browse" at bounding box center [109, 101] width 49 height 27
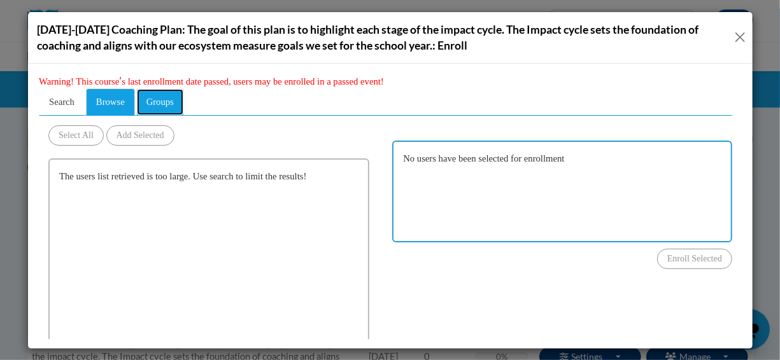
click at [155, 100] on span "Groups" at bounding box center [159, 101] width 27 height 10
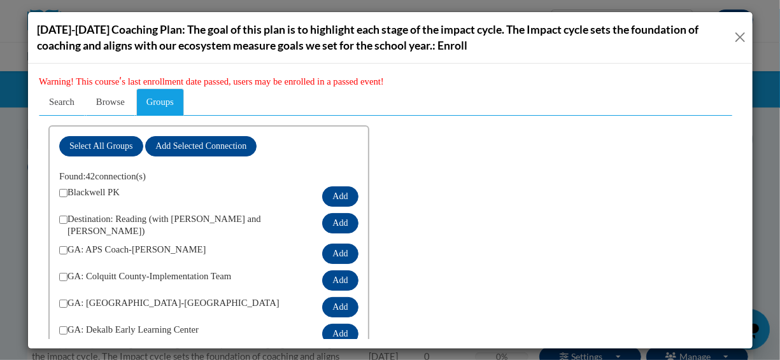
click at [739, 38] on button "Close" at bounding box center [740, 37] width 12 height 16
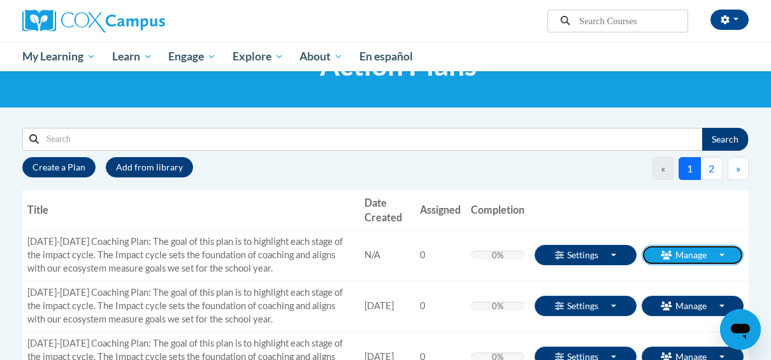
click at [676, 254] on button "Manage Toggle Dropdown" at bounding box center [692, 255] width 102 height 20
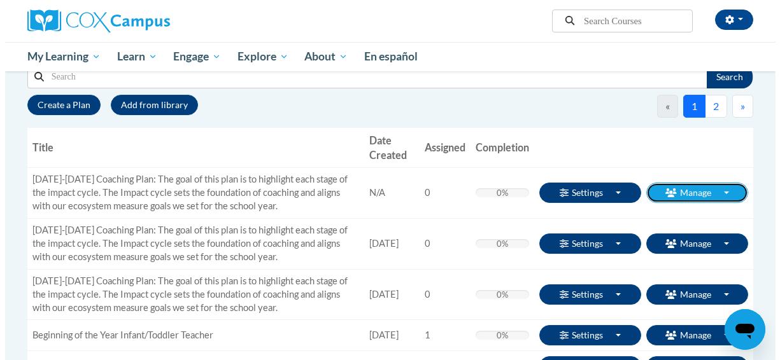
scroll to position [125, 0]
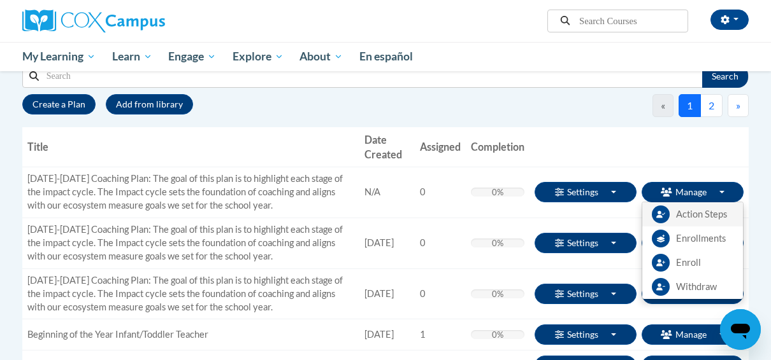
click at [682, 214] on span "Action Steps" at bounding box center [701, 214] width 51 height 13
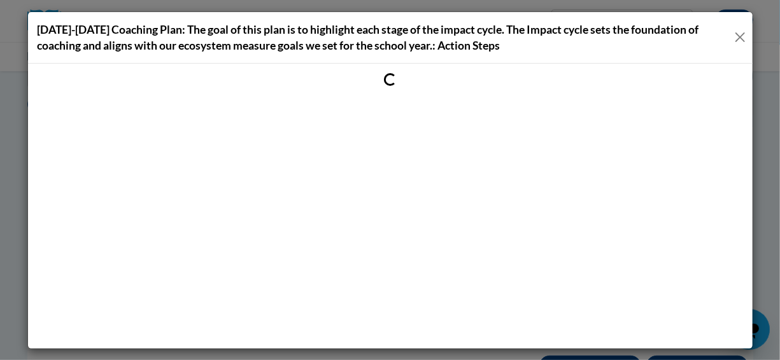
scroll to position [0, 0]
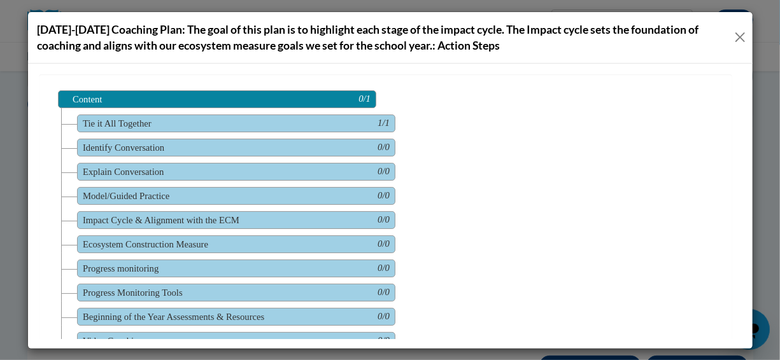
click at [741, 39] on button "Close" at bounding box center [740, 37] width 12 height 16
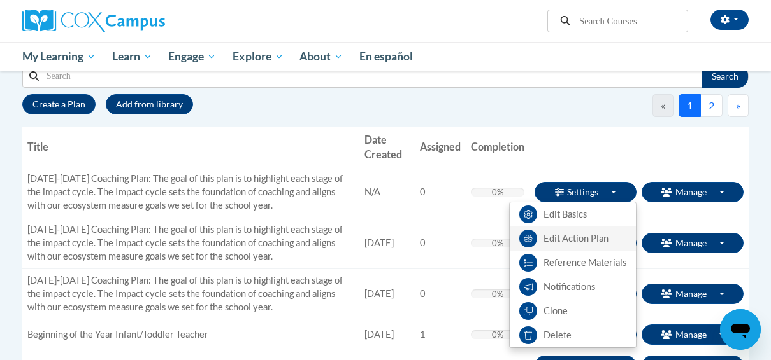
click at [564, 236] on link "Edit Action Plan" at bounding box center [572, 239] width 126 height 24
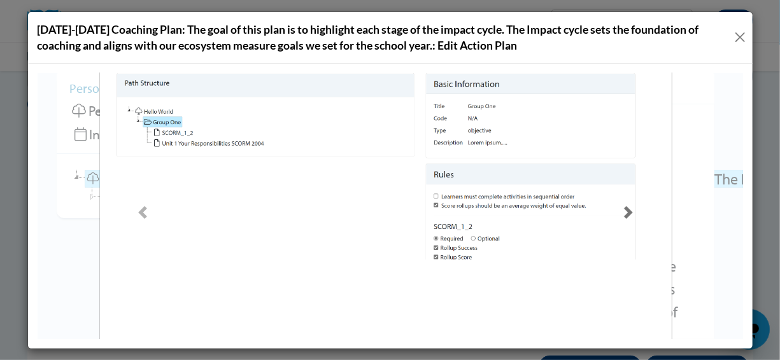
scroll to position [75, 0]
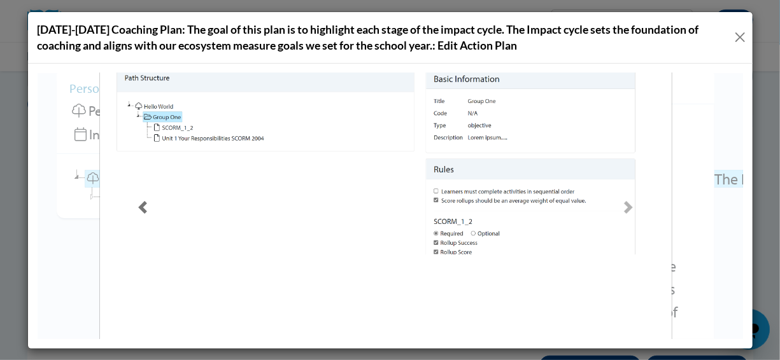
click at [173, 127] on link "Previous" at bounding box center [142, 207] width 86 height 308
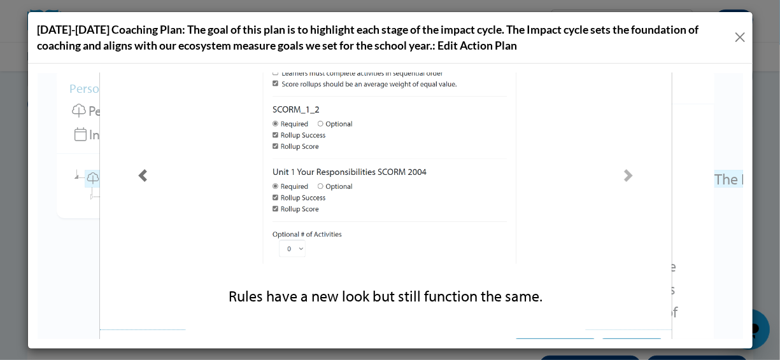
scroll to position [104, 0]
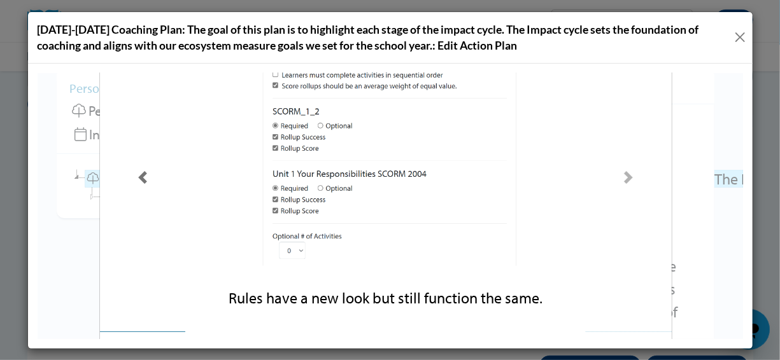
click at [139, 174] on span at bounding box center [142, 177] width 13 height 13
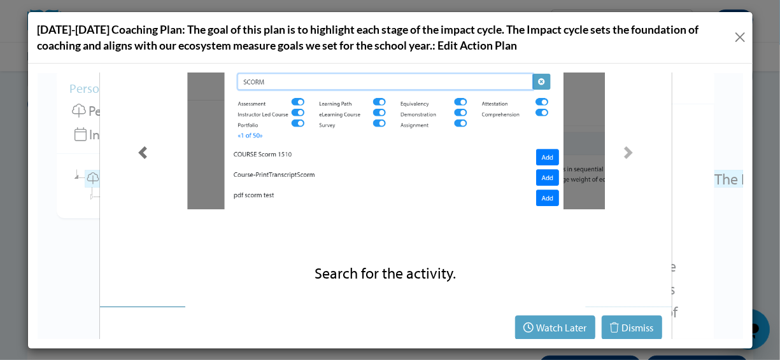
scroll to position [158, 0]
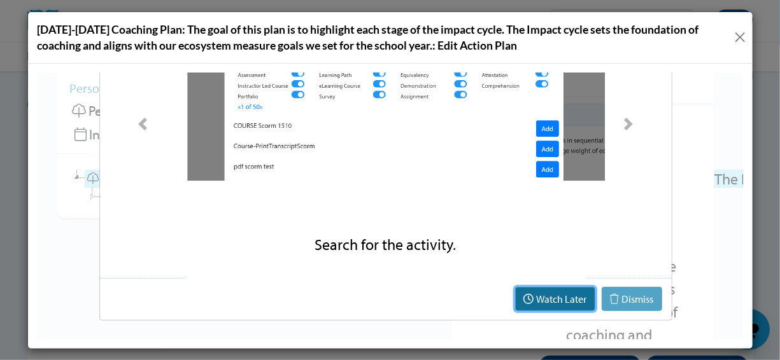
click at [559, 295] on button "Watch Later" at bounding box center [555, 299] width 80 height 24
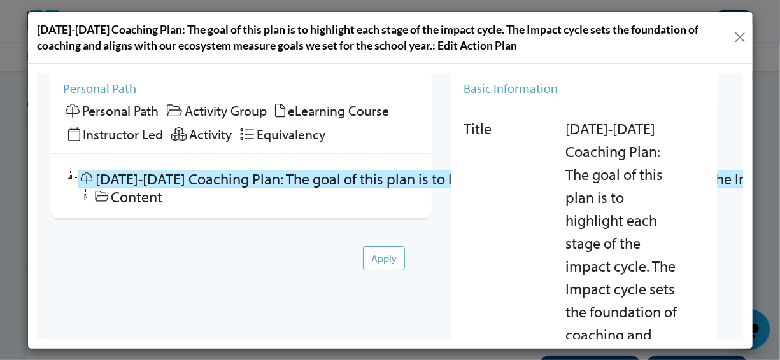
scroll to position [0, 0]
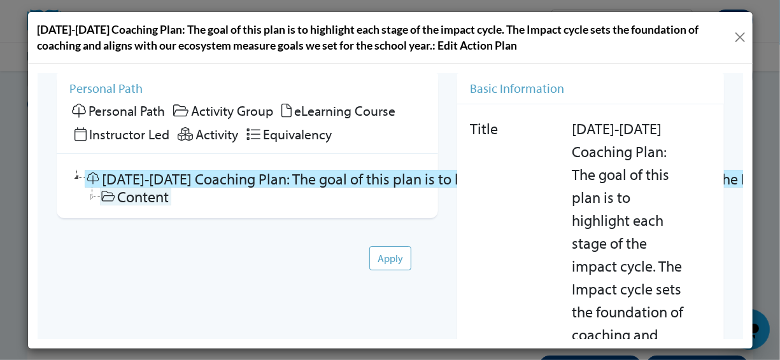
click at [148, 199] on link "Content" at bounding box center [134, 196] width 71 height 18
checkbox input "true"
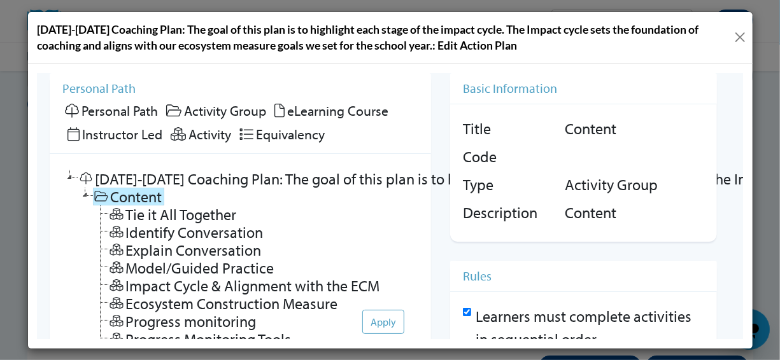
scroll to position [0, 8]
click at [182, 135] on icon at bounding box center [176, 134] width 15 height 14
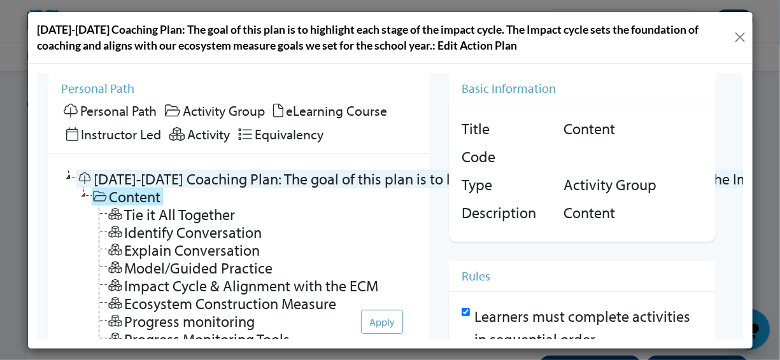
click at [122, 180] on link "2020-2021 Coaching Plan: The goal of this plan is to highlight each stage of th…" at bounding box center [779, 178] width 1407 height 18
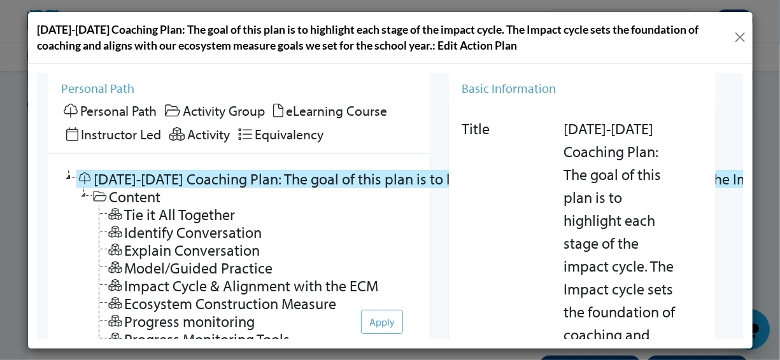
click at [122, 180] on link "2020-2021 Coaching Plan: The goal of this plan is to highlight each stage of th…" at bounding box center [779, 178] width 1407 height 18
click at [122, 190] on link "Content" at bounding box center [126, 196] width 71 height 18
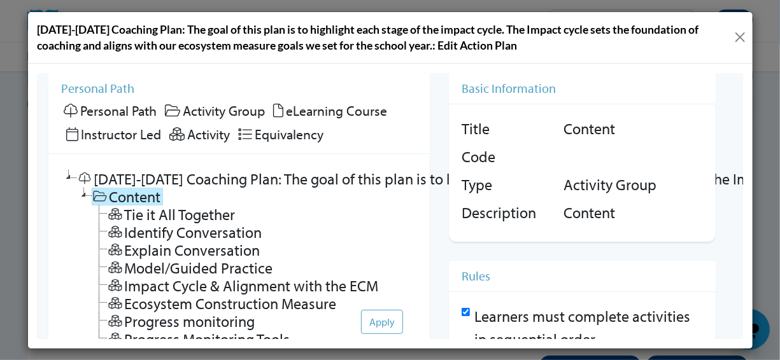
click at [122, 190] on link "Content" at bounding box center [126, 196] width 71 height 18
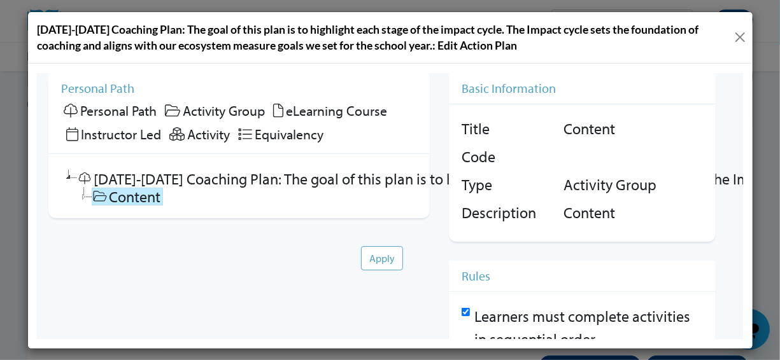
click at [218, 114] on span "Activity Group" at bounding box center [223, 110] width 82 height 18
click at [206, 139] on span "Activity" at bounding box center [208, 134] width 43 height 18
click at [125, 134] on span "Instructor Led" at bounding box center [120, 134] width 80 height 18
click at [295, 114] on span "eLearning Course" at bounding box center [335, 110] width 101 height 18
click at [151, 190] on link "Content" at bounding box center [126, 196] width 71 height 18
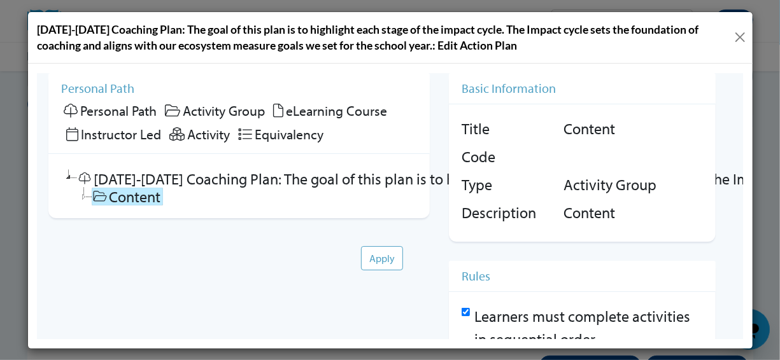
checkbox input "false"
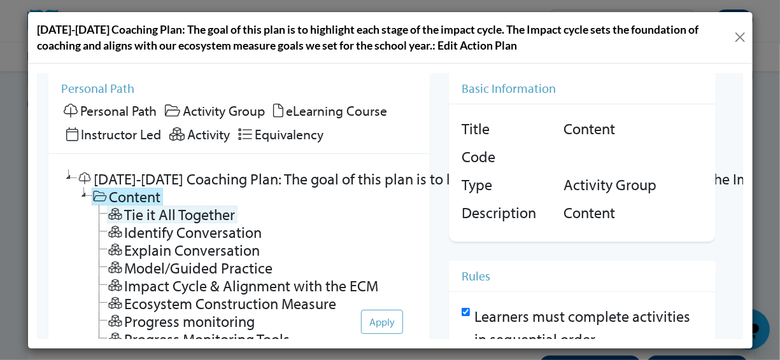
click at [149, 209] on link "Tie it All Together" at bounding box center [171, 214] width 131 height 18
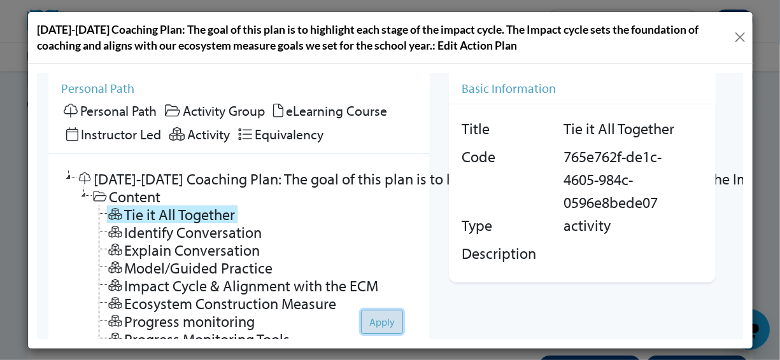
click at [368, 310] on button "Apply" at bounding box center [381, 322] width 42 height 24
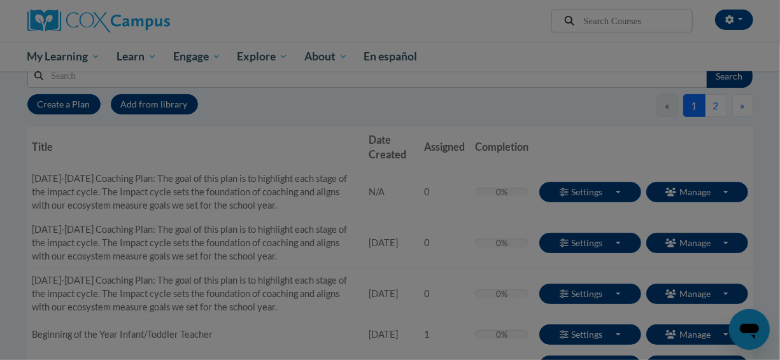
scroll to position [0, 0]
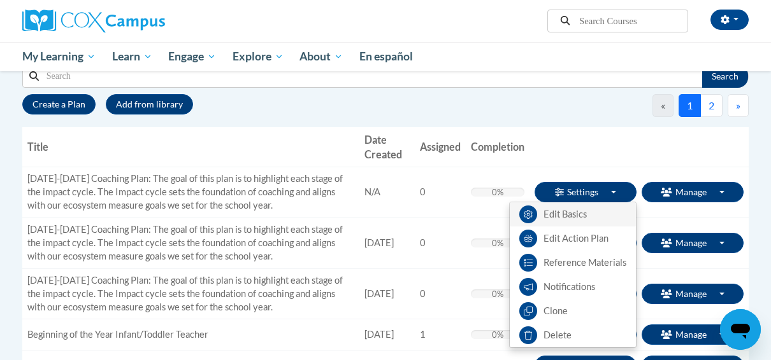
click at [574, 211] on link "Edit Basics" at bounding box center [572, 215] width 126 height 24
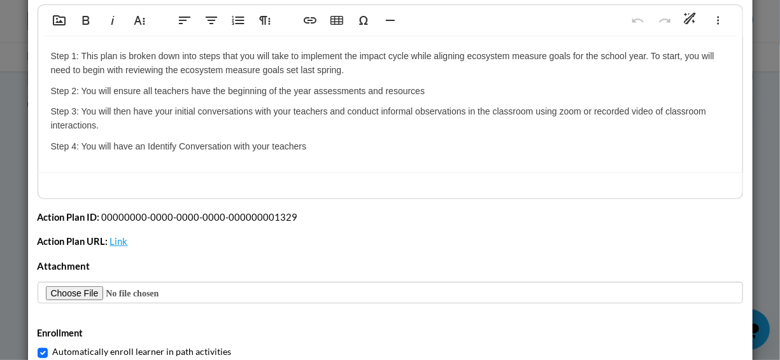
scroll to position [147, 0]
click at [117, 240] on link "Link" at bounding box center [119, 241] width 18 height 11
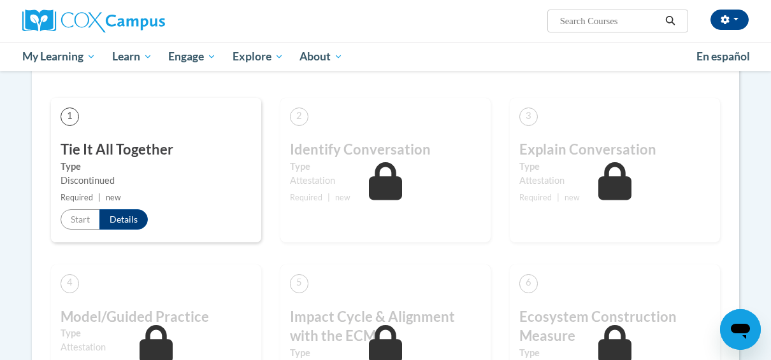
scroll to position [392, 0]
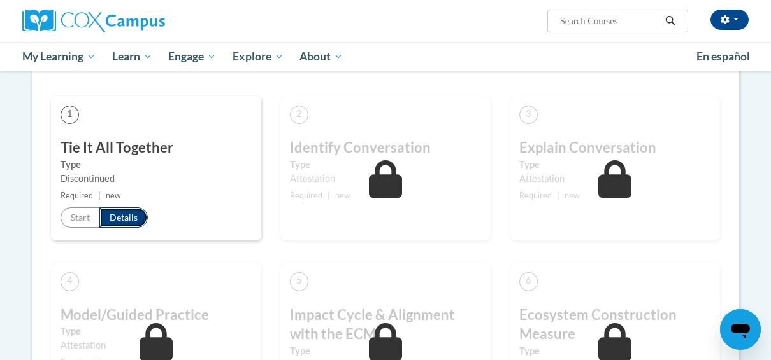
click at [128, 217] on button "Details" at bounding box center [123, 218] width 48 height 20
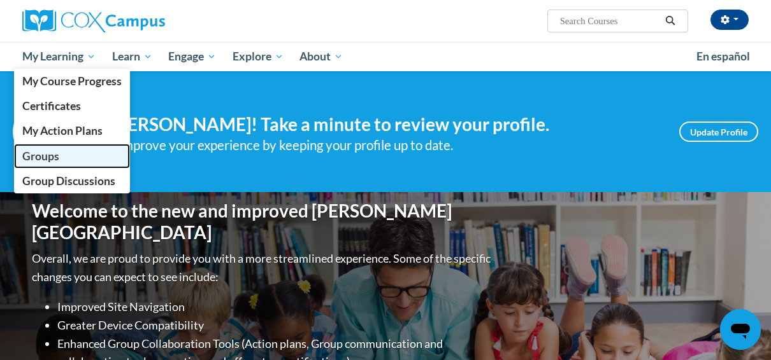
click at [60, 154] on link "Groups" at bounding box center [72, 156] width 116 height 25
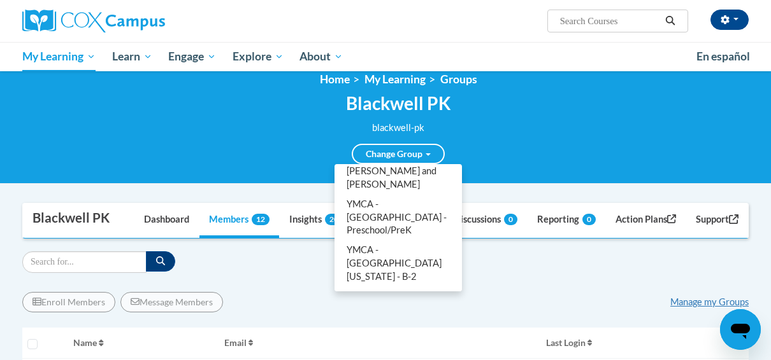
scroll to position [17, 0]
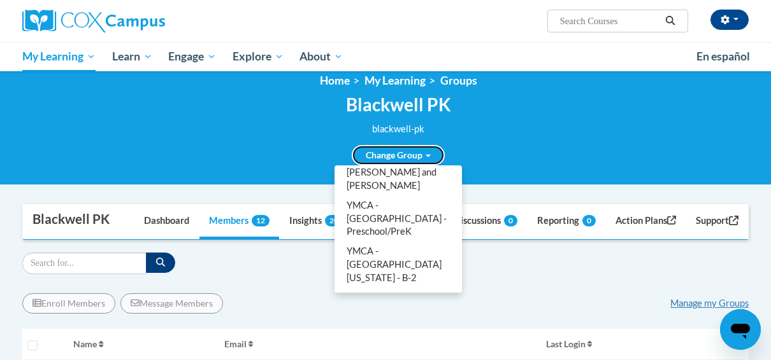
click at [371, 153] on link "Change Group" at bounding box center [398, 155] width 93 height 20
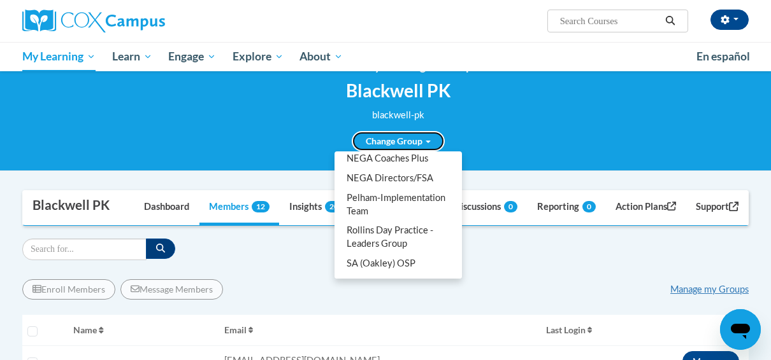
scroll to position [1079, 0]
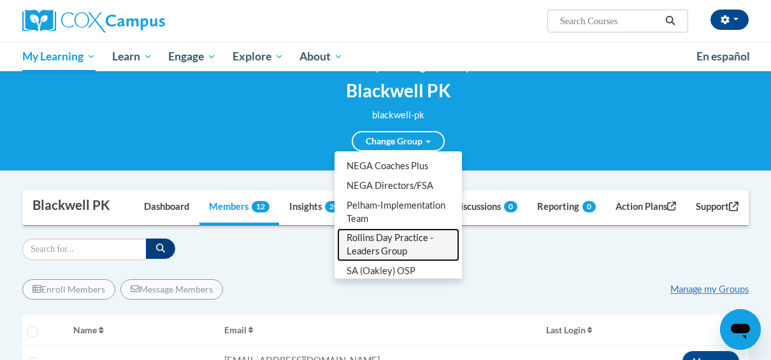
click at [374, 230] on link "Rollins Day Practice - Leaders Group" at bounding box center [398, 245] width 122 height 33
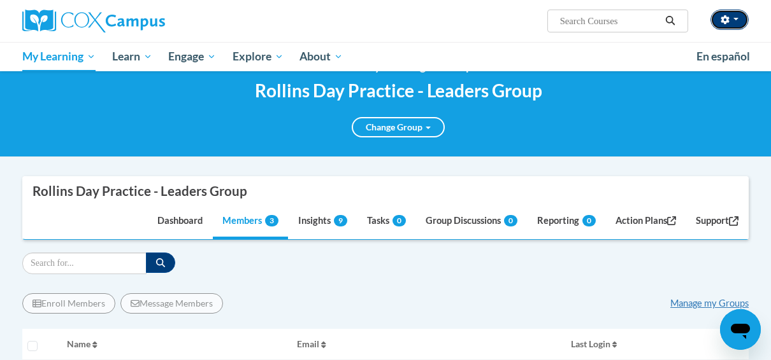
click at [739, 20] on button "button" at bounding box center [729, 20] width 38 height 20
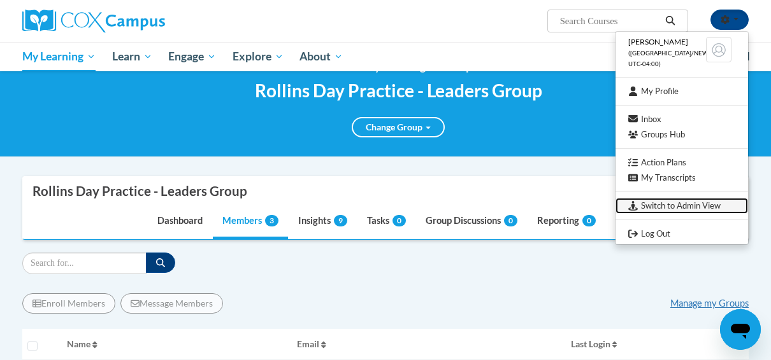
click at [660, 207] on link "Switch to Admin View" at bounding box center [681, 206] width 132 height 16
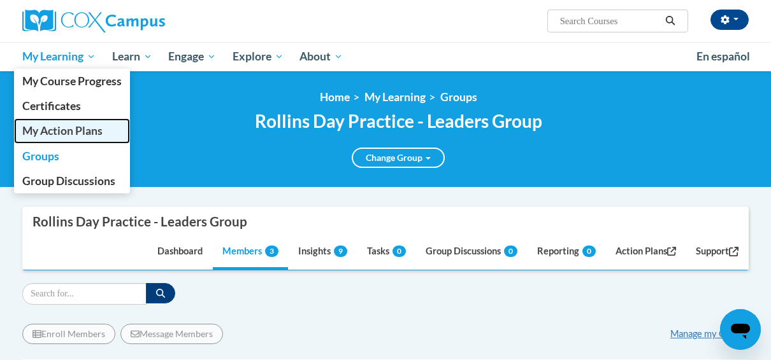
click at [57, 125] on span "My Action Plans" at bounding box center [62, 130] width 80 height 13
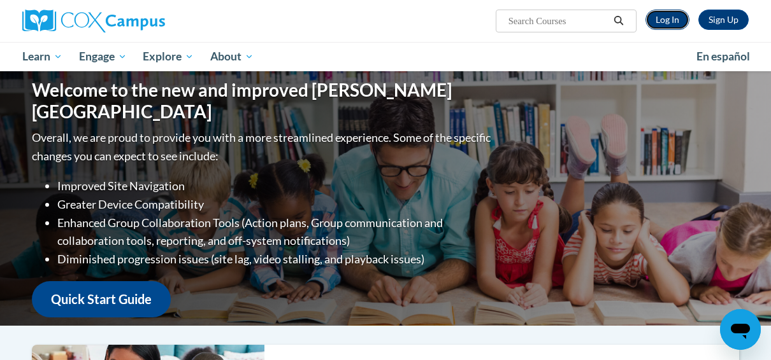
click at [669, 18] on link "Log In" at bounding box center [667, 20] width 44 height 20
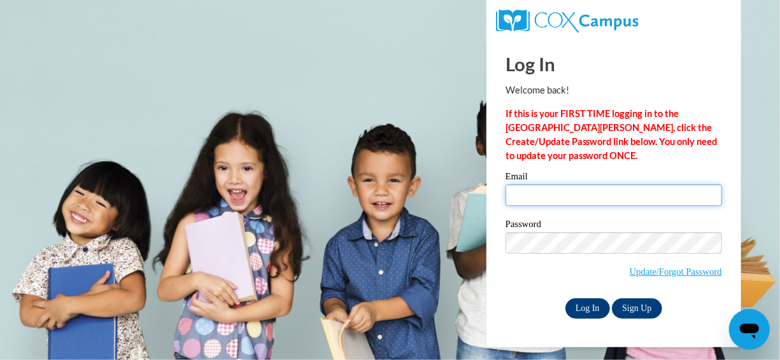
type input "[EMAIL_ADDRESS][DOMAIN_NAME]"
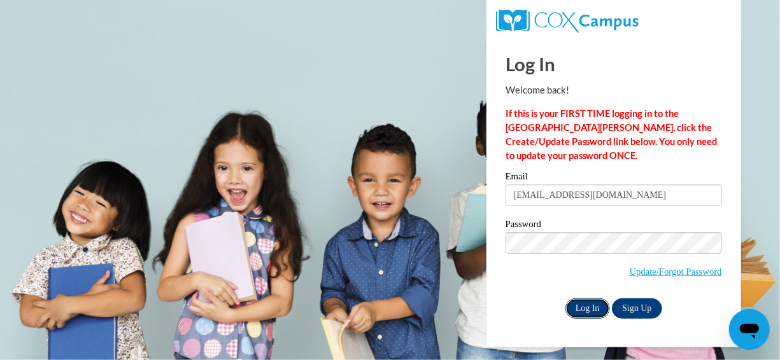
click at [583, 314] on input "Log In" at bounding box center [588, 309] width 45 height 20
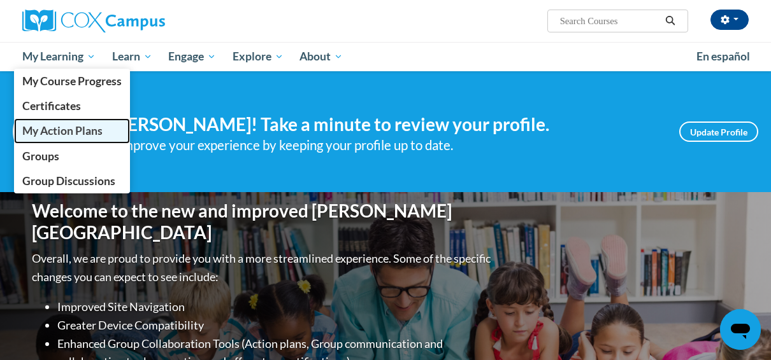
click at [48, 134] on span "My Action Plans" at bounding box center [62, 130] width 80 height 13
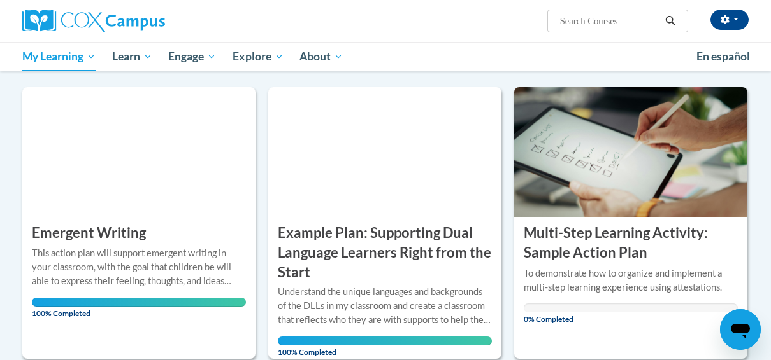
scroll to position [729, 0]
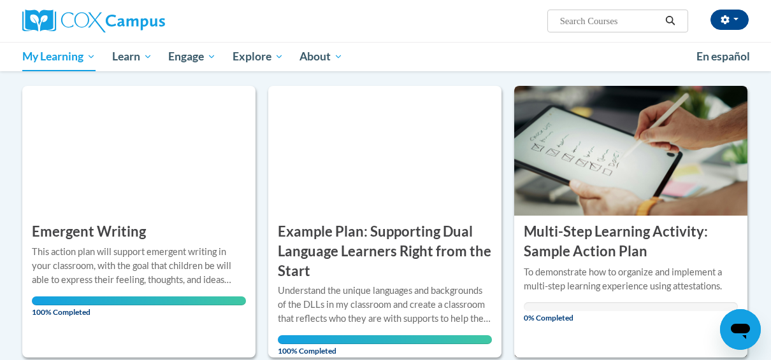
click at [545, 183] on img at bounding box center [630, 151] width 233 height 130
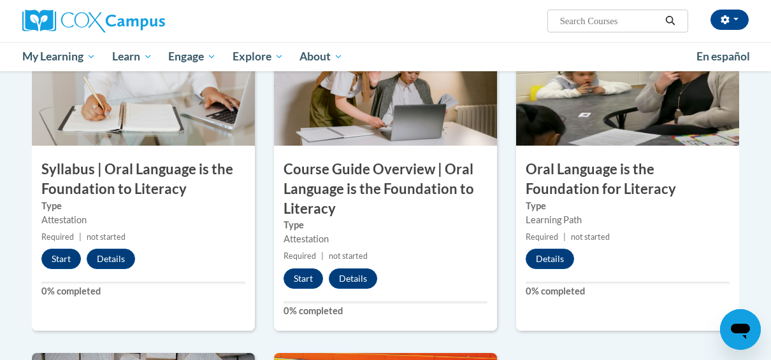
scroll to position [408, 0]
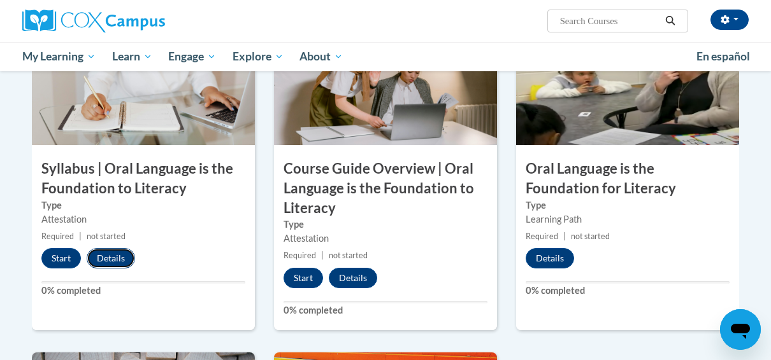
click at [120, 257] on button "Details" at bounding box center [111, 258] width 48 height 20
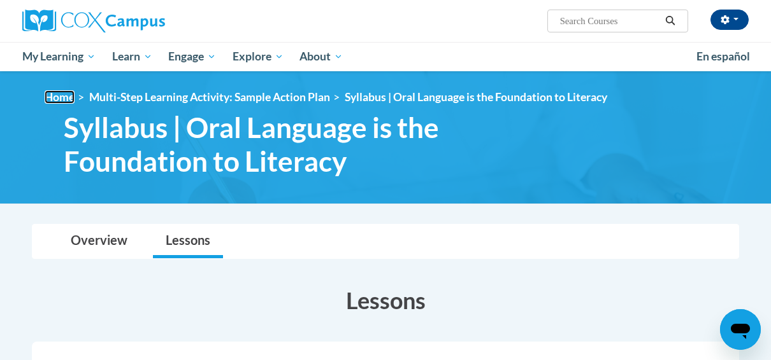
click at [68, 96] on link "Home" at bounding box center [60, 96] width 30 height 13
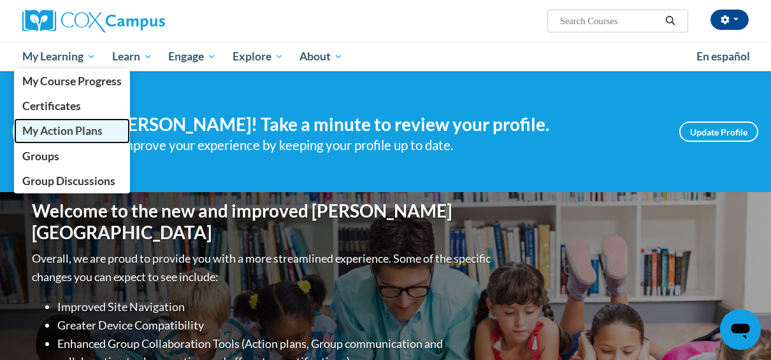
click at [44, 132] on span "My Action Plans" at bounding box center [62, 130] width 80 height 13
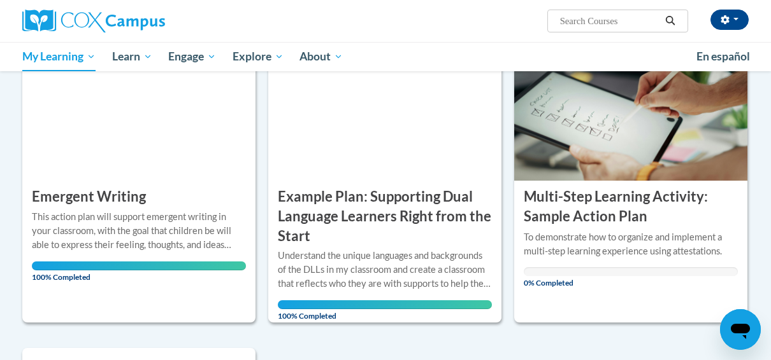
scroll to position [766, 0]
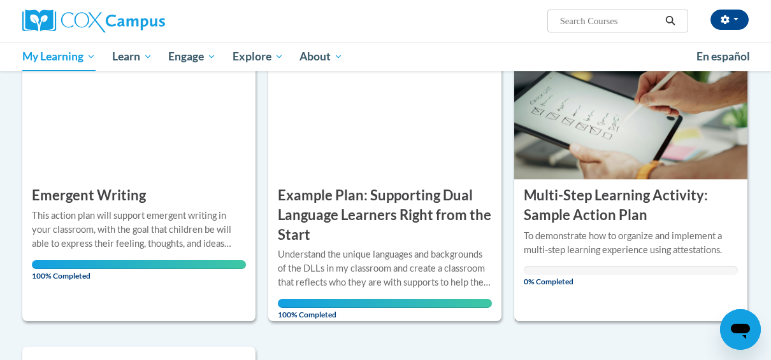
click at [558, 192] on h3 "Multi-Step Learning Activity: Sample Action Plan" at bounding box center [631, 205] width 214 height 39
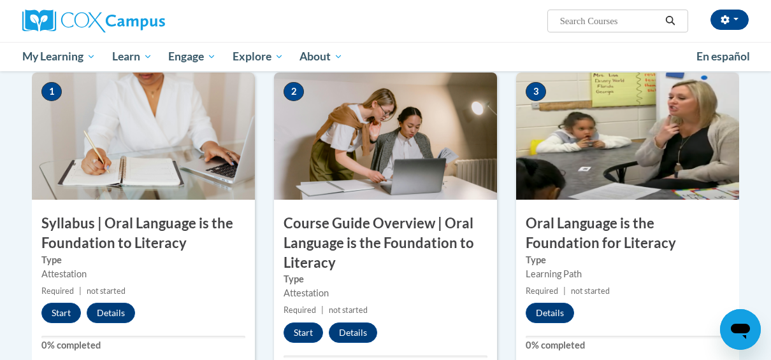
scroll to position [356, 0]
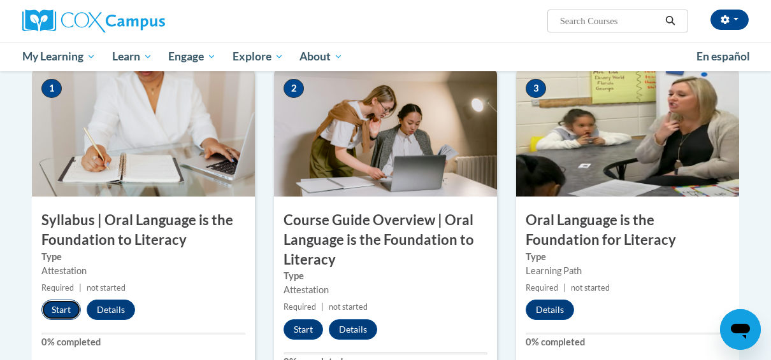
click at [57, 308] on button "Start" at bounding box center [60, 310] width 39 height 20
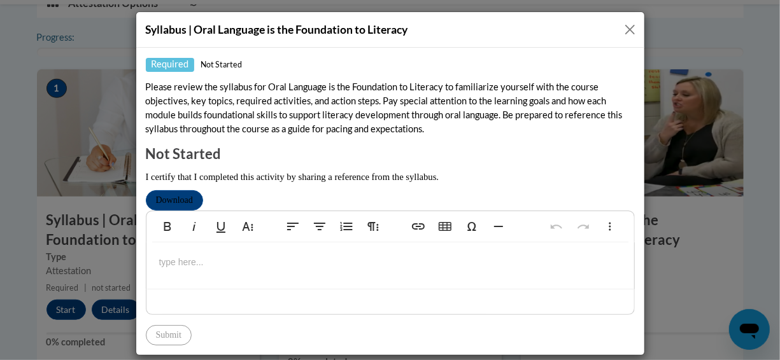
click at [19, 219] on div "Syllabus | Oral Language is the Foundation to Literacy Required Not started Ple…" at bounding box center [390, 180] width 780 height 360
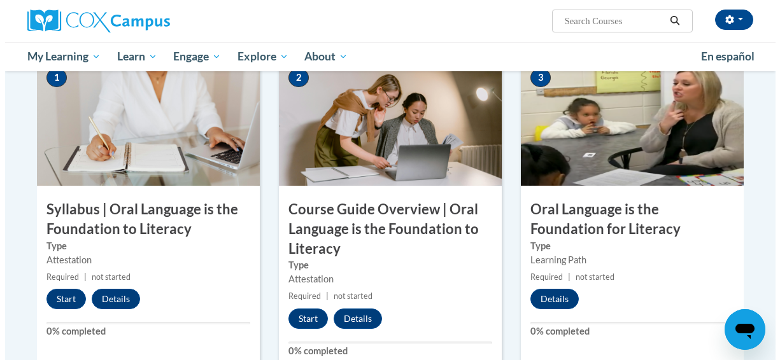
scroll to position [367, 0]
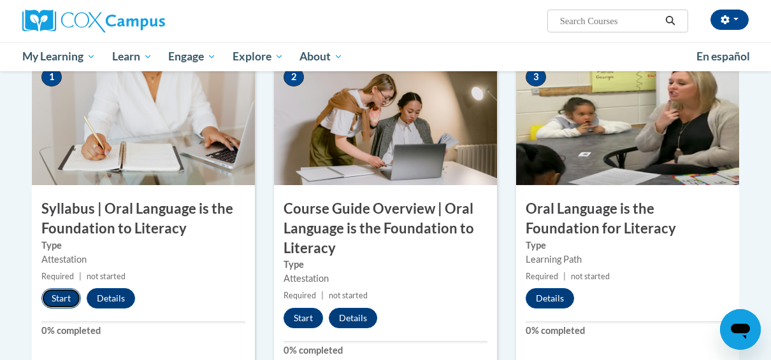
click at [64, 294] on button "Start" at bounding box center [60, 298] width 39 height 20
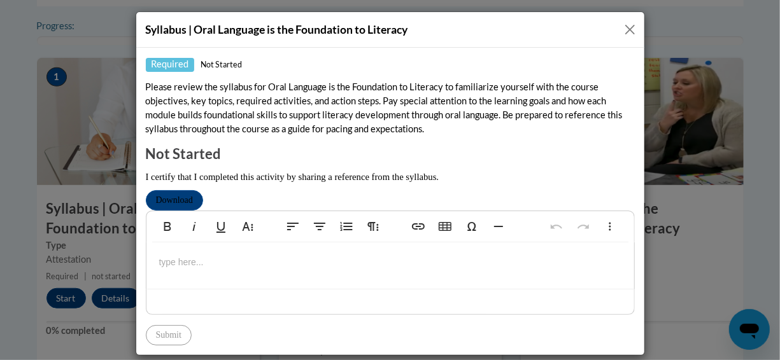
click at [175, 268] on p at bounding box center [390, 262] width 462 height 14
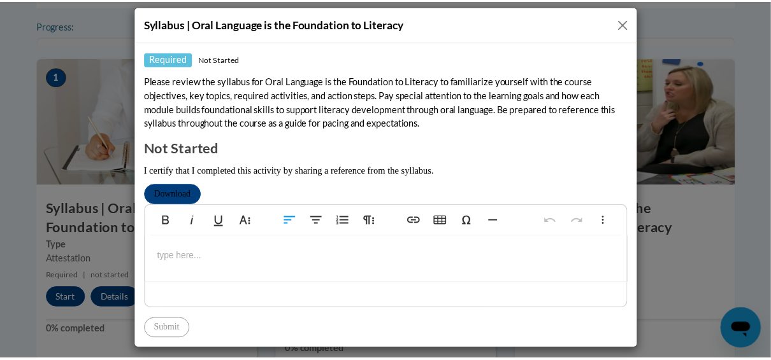
scroll to position [0, 0]
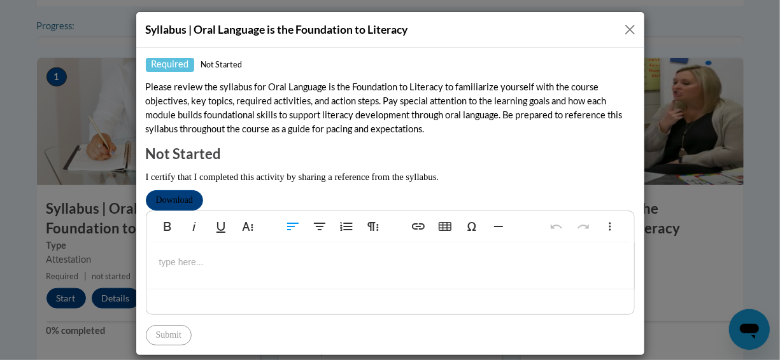
click at [625, 27] on button "Close" at bounding box center [630, 30] width 16 height 16
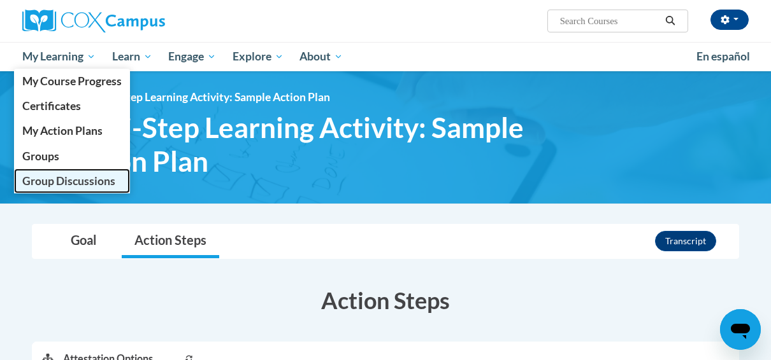
click at [78, 182] on span "Group Discussions" at bounding box center [68, 181] width 93 height 13
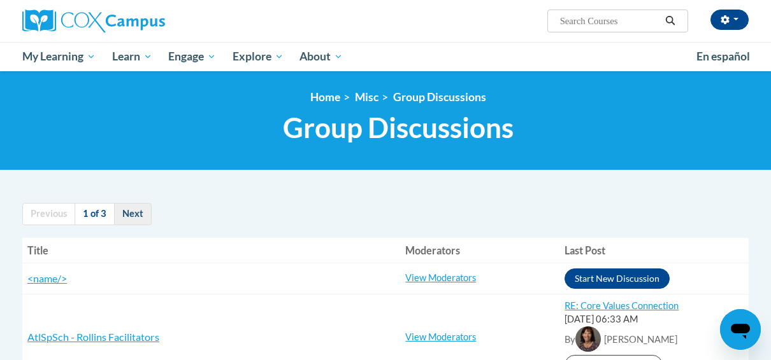
click at [139, 205] on link "Next" at bounding box center [133, 214] width 38 height 22
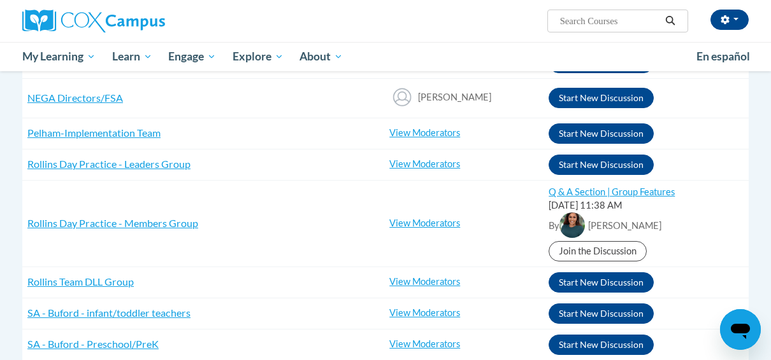
scroll to position [575, 0]
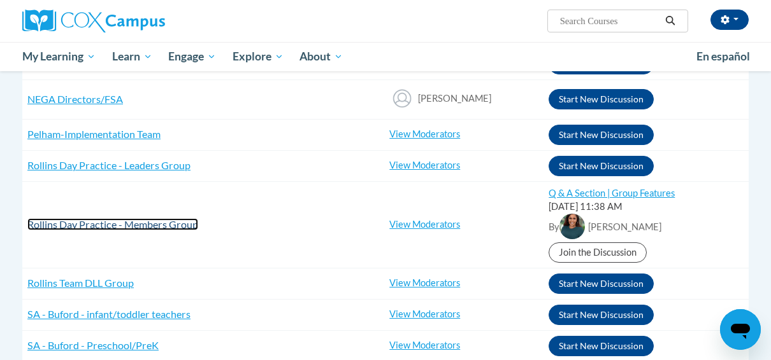
click at [157, 222] on span "Rollins Day Practice - Members Group" at bounding box center [112, 224] width 171 height 12
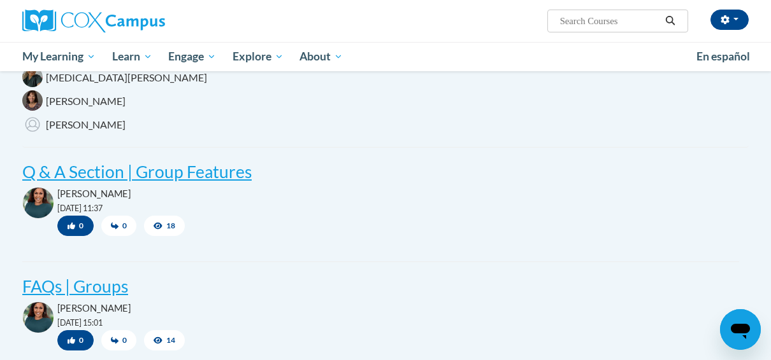
scroll to position [278, 0]
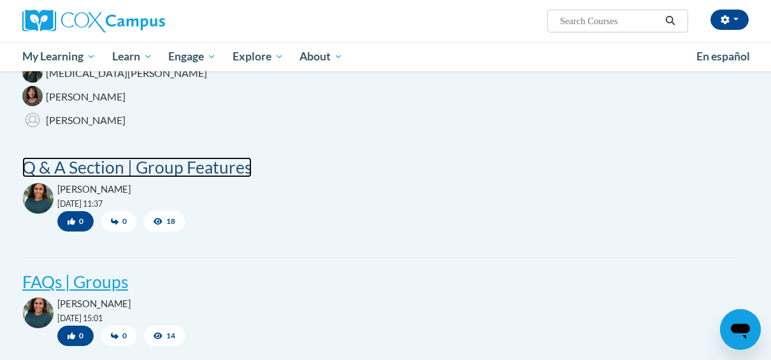
click at [94, 167] on post "Q & A Section | Group Features" at bounding box center [136, 167] width 229 height 20
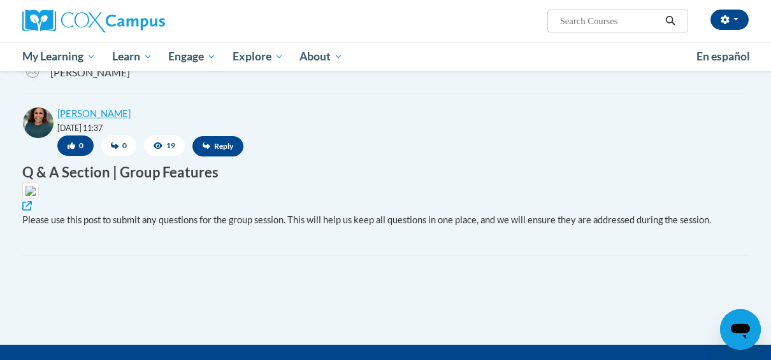
scroll to position [327, 0]
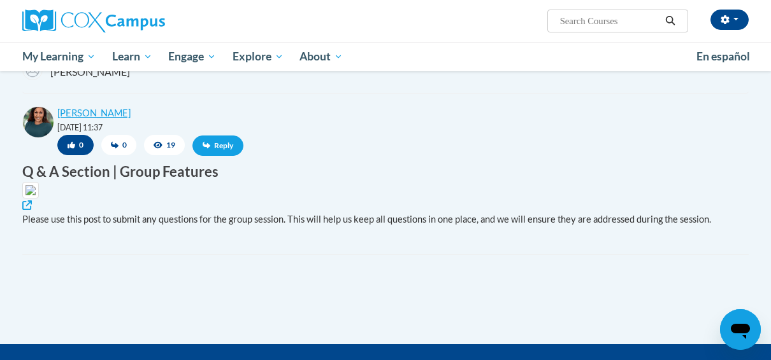
click at [211, 145] on span "Reply" at bounding box center [217, 146] width 51 height 20
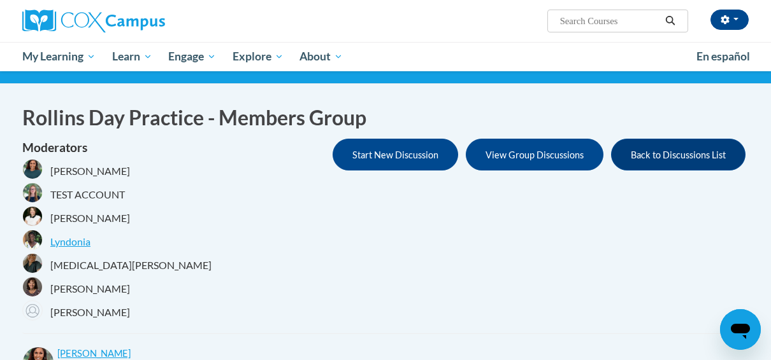
scroll to position [87, 0]
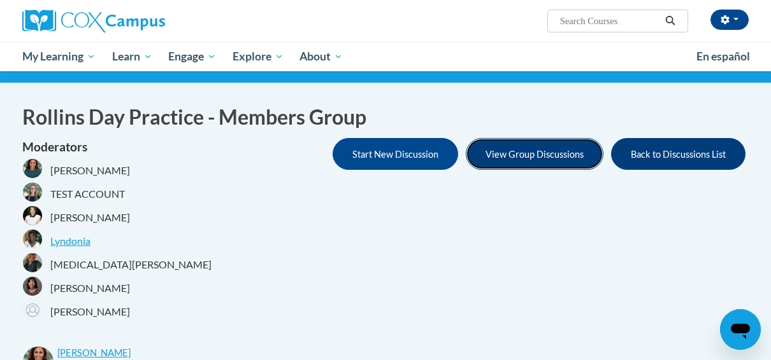
click at [512, 152] on button "View Group Discussions" at bounding box center [535, 154] width 138 height 32
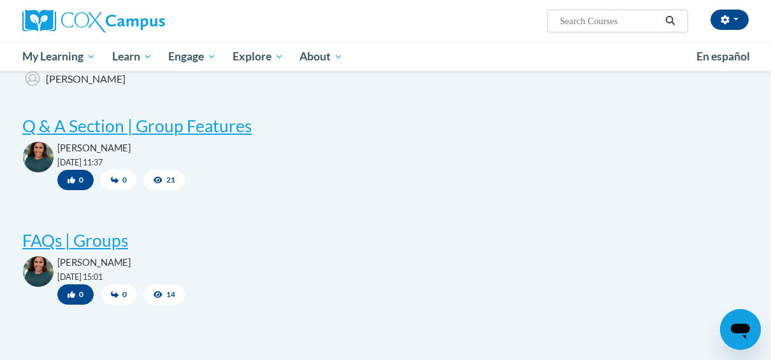
scroll to position [318, 0]
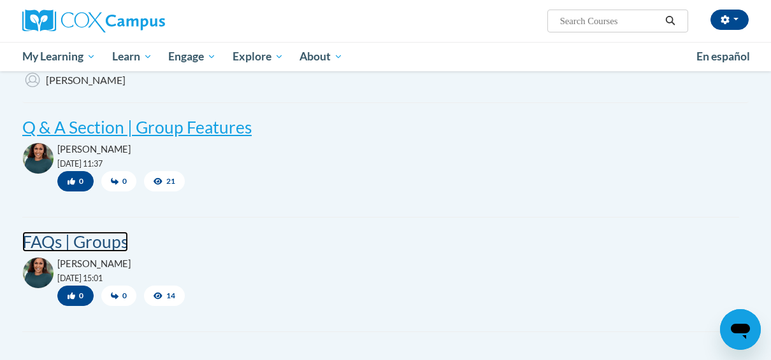
click at [92, 242] on post "FAQs | Groups" at bounding box center [75, 242] width 106 height 20
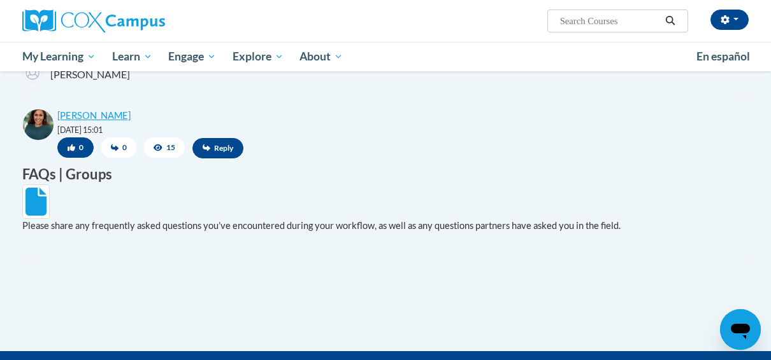
scroll to position [326, 0]
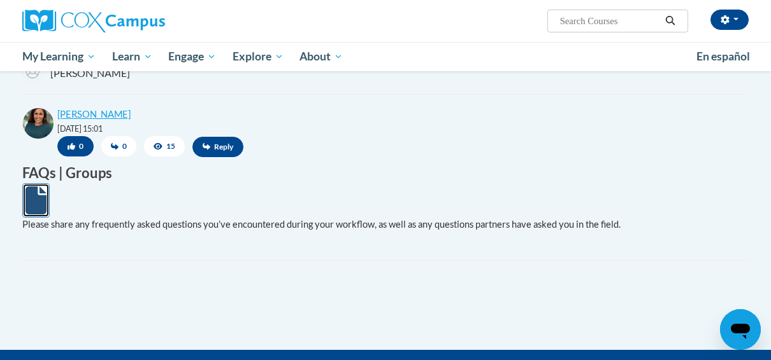
click at [29, 210] on icon at bounding box center [35, 201] width 21 height 28
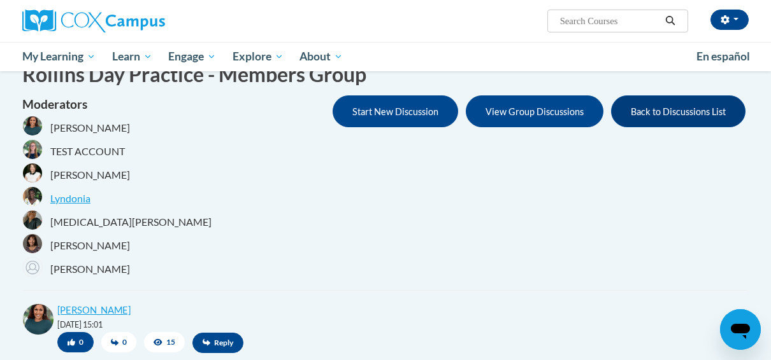
scroll to position [0, 0]
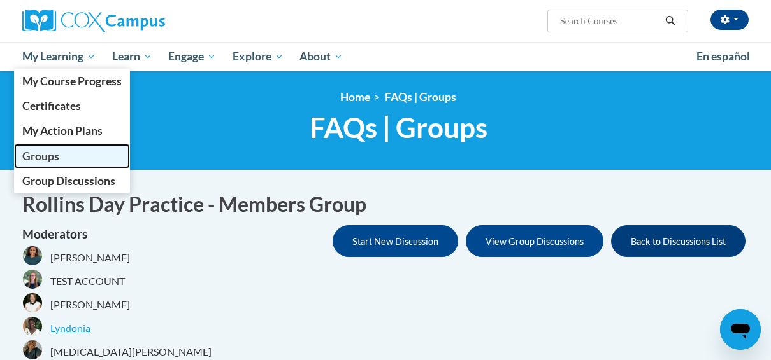
click at [36, 158] on span "Groups" at bounding box center [40, 156] width 37 height 13
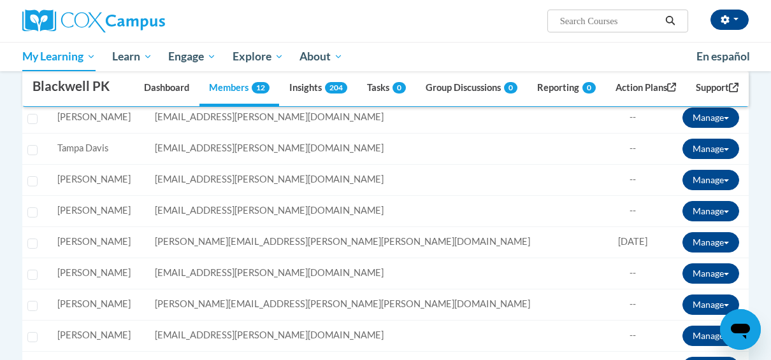
scroll to position [341, 0]
